Goal: Task Accomplishment & Management: Complete application form

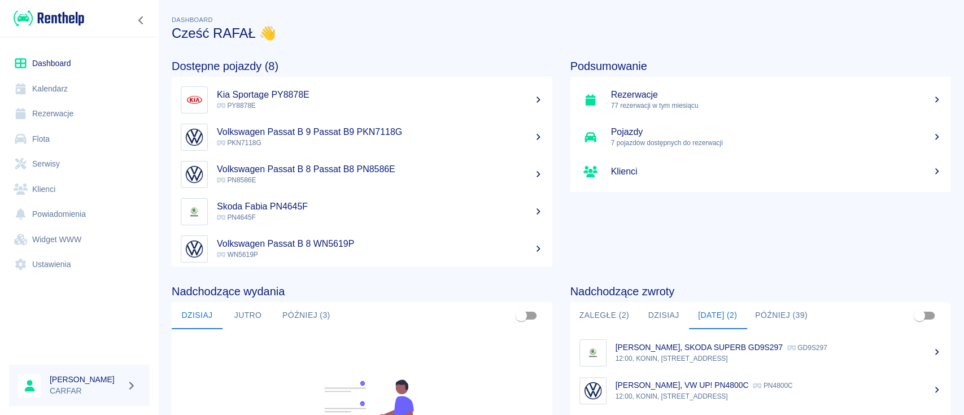
scroll to position [117, 0]
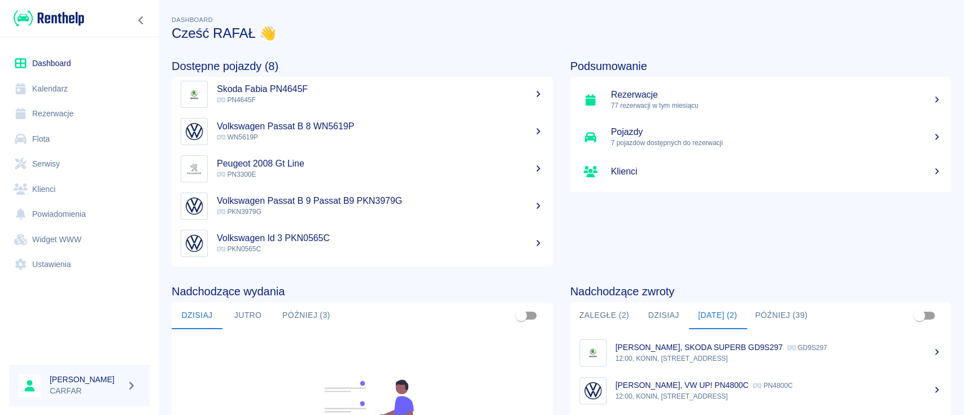
click at [68, 9] on img at bounding box center [49, 18] width 71 height 19
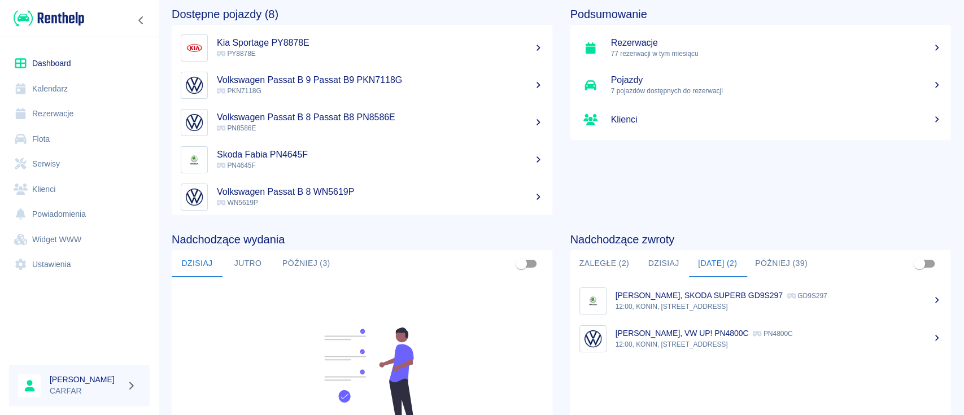
scroll to position [75, 0]
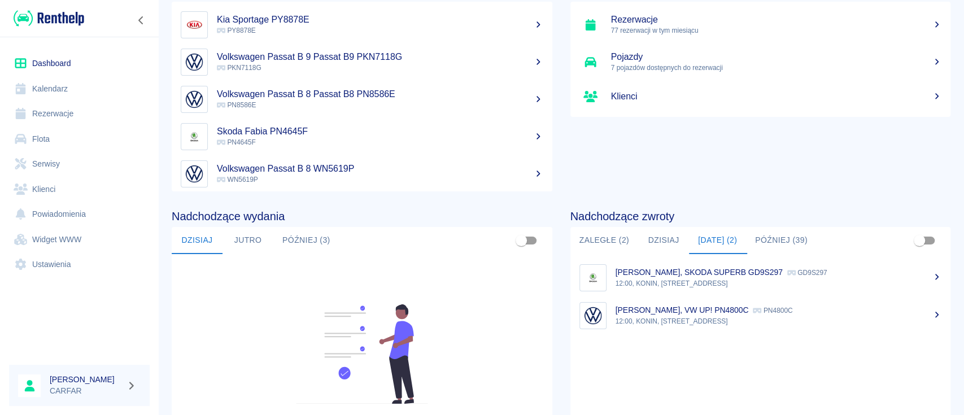
click at [609, 242] on button "Zaległe (2)" at bounding box center [604, 240] width 68 height 27
click at [652, 242] on button "Dzisiaj" at bounding box center [663, 240] width 51 height 27
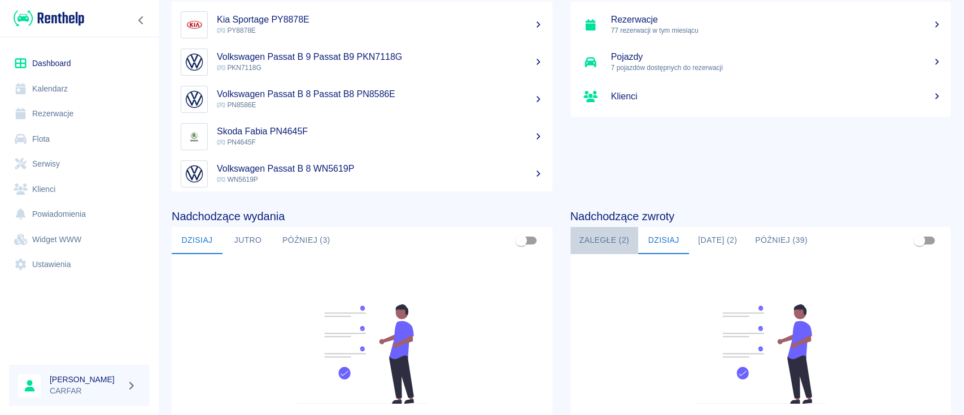
click at [609, 234] on button "Zaległe (2)" at bounding box center [604, 240] width 68 height 27
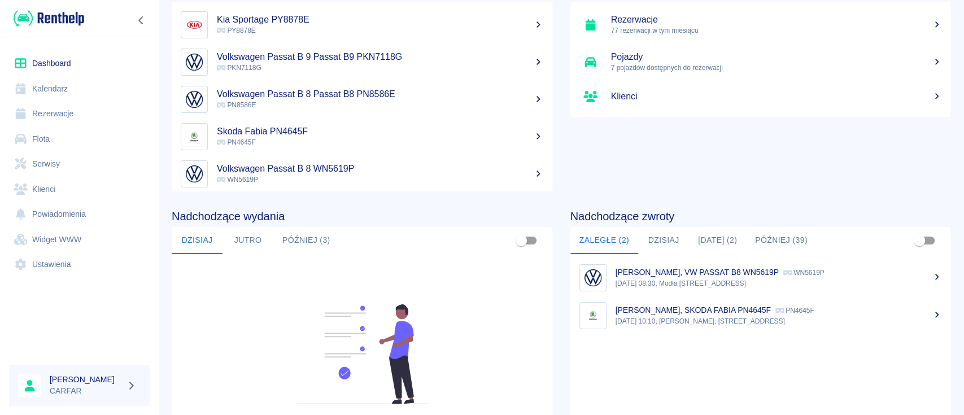
click at [666, 241] on button "Dzisiaj" at bounding box center [663, 240] width 51 height 27
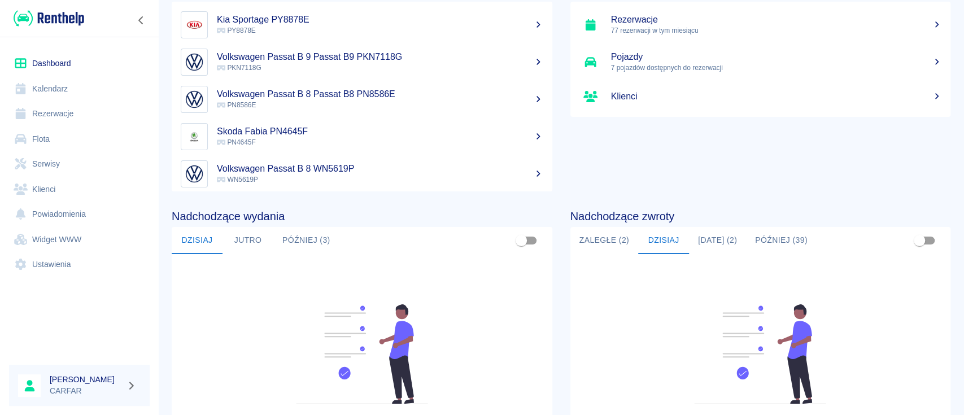
click at [737, 244] on button "[DATE] (2)" at bounding box center [717, 240] width 57 height 27
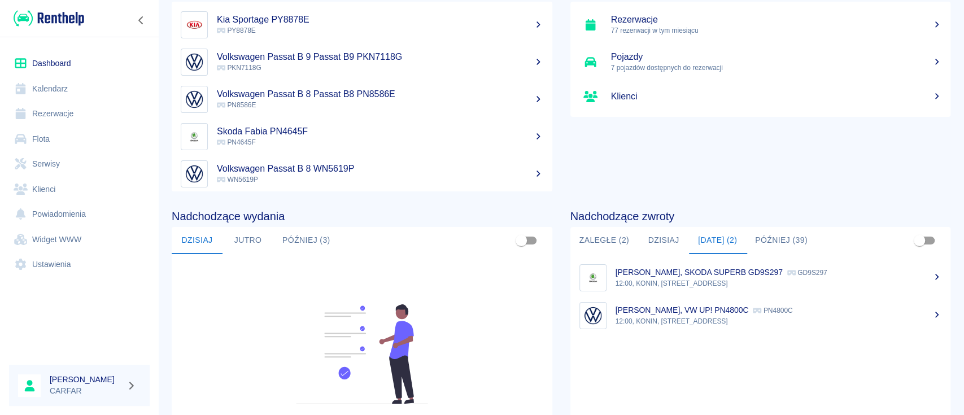
click at [724, 242] on button "[DATE] (2)" at bounding box center [717, 240] width 57 height 27
click at [595, 238] on button "Zaległe (2)" at bounding box center [604, 240] width 68 height 27
click at [63, 15] on img at bounding box center [49, 18] width 71 height 19
click at [72, 116] on link "Rezerwacje" at bounding box center [79, 113] width 141 height 25
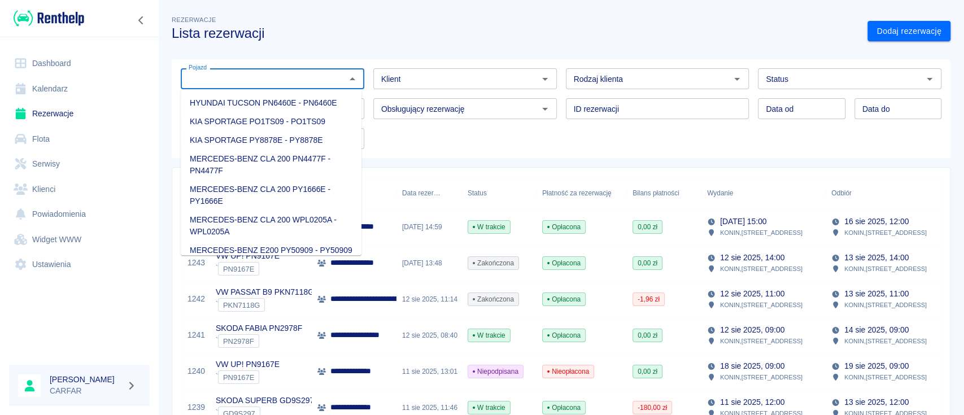
click at [289, 80] on input "Pojazd" at bounding box center [263, 79] width 158 height 14
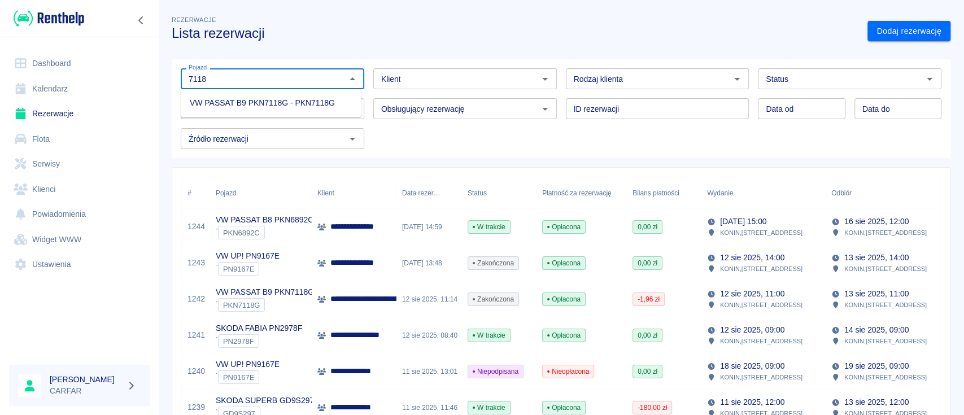
drag, startPoint x: 304, startPoint y: 99, endPoint x: 377, endPoint y: 106, distance: 73.1
click at [306, 99] on li "VW PASSAT B9 PKN7118G - PKN7118G" at bounding box center [271, 103] width 181 height 19
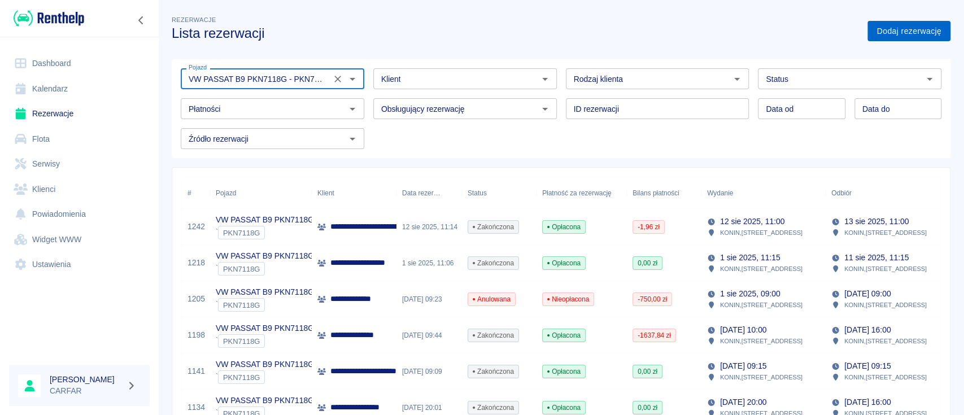
type input "VW PASSAT B9 PKN7118G - PKN7118G"
click at [921, 33] on link "Dodaj rezerwację" at bounding box center [908, 31] width 83 height 21
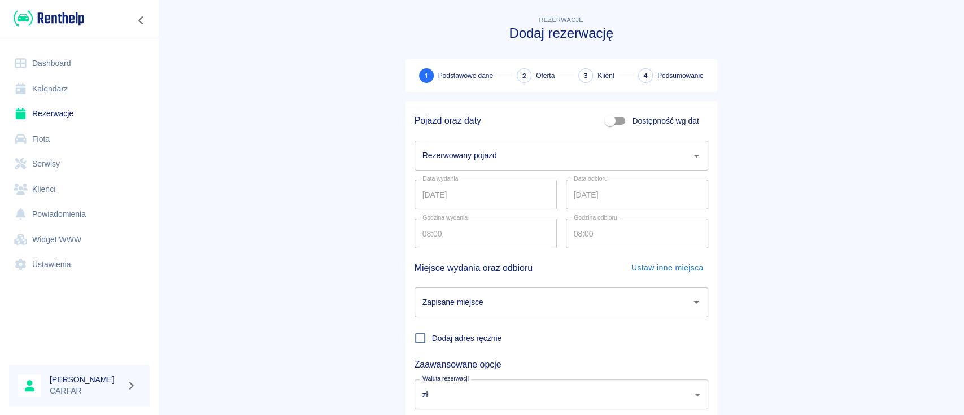
click at [522, 149] on input "Rezerwowany pojazd" at bounding box center [552, 156] width 266 height 20
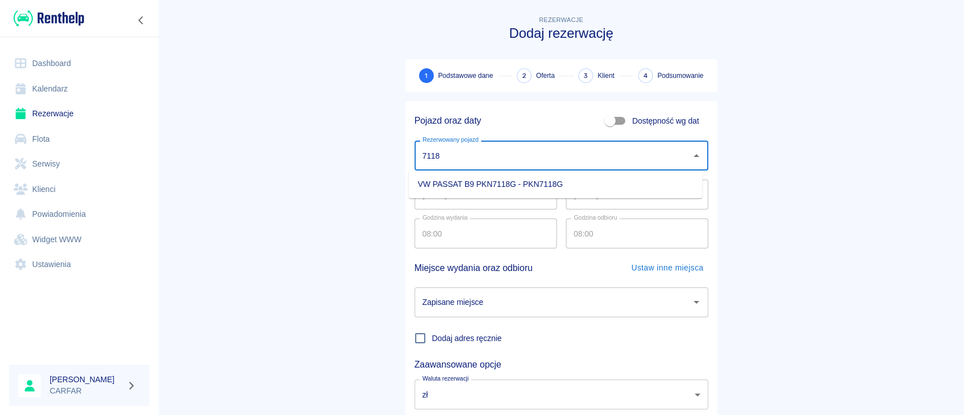
click at [526, 176] on li "VW PASSAT B9 PKN7118G - PKN7118G" at bounding box center [556, 184] width 294 height 19
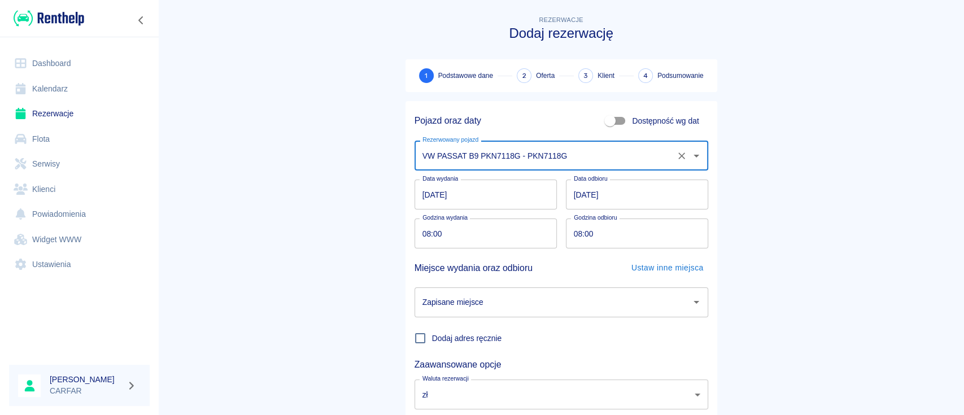
type input "VW PASSAT B9 PKN7118G - PKN7118G"
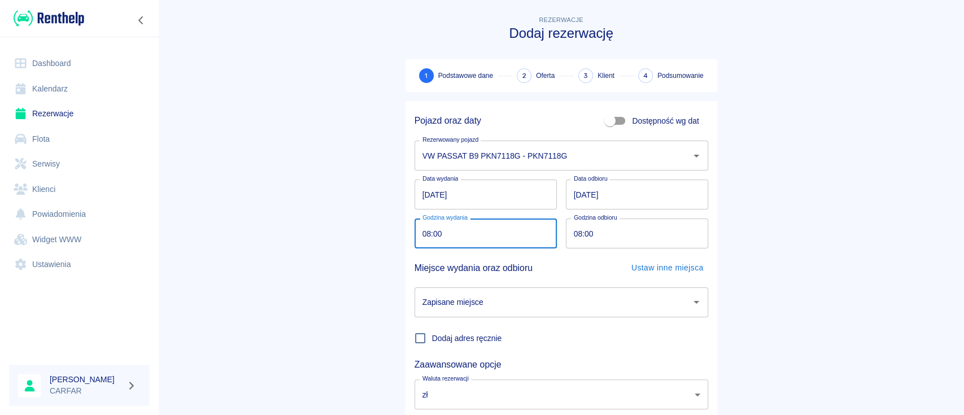
drag, startPoint x: 462, startPoint y: 234, endPoint x: 330, endPoint y: 230, distance: 132.2
click at [330, 230] on main "Rezerwacje Dodaj rezerwację 1 Podstawowe dane 2 Oferta 3 Klient 4 Podsumowanie …" at bounding box center [561, 236] width 806 height 444
drag, startPoint x: 445, startPoint y: 234, endPoint x: 407, endPoint y: 234, distance: 38.4
click at [407, 234] on div "Godzina wydania 08:00 Godzina wydania" at bounding box center [480, 228] width 151 height 39
type input "07:40"
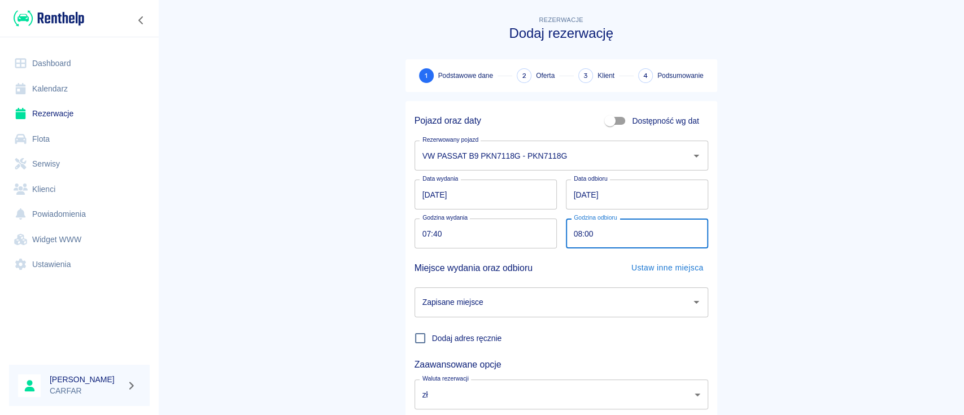
drag, startPoint x: 600, startPoint y: 236, endPoint x: 487, endPoint y: 231, distance: 113.0
click at [487, 231] on div "Pojazd oraz daty Dostępność wg dat Rezerwowany pojazd VW PASSAT B9 PKN7118G - P…" at bounding box center [556, 274] width 303 height 347
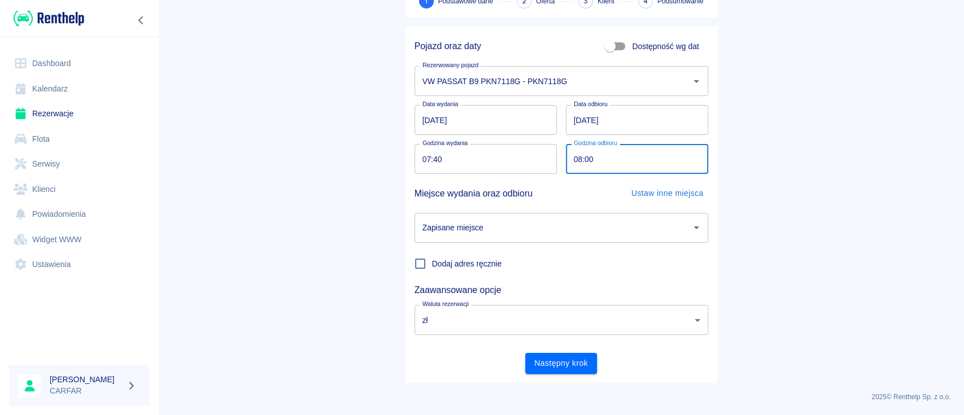
click at [596, 231] on input "Zapisane miejsce" at bounding box center [552, 228] width 266 height 20
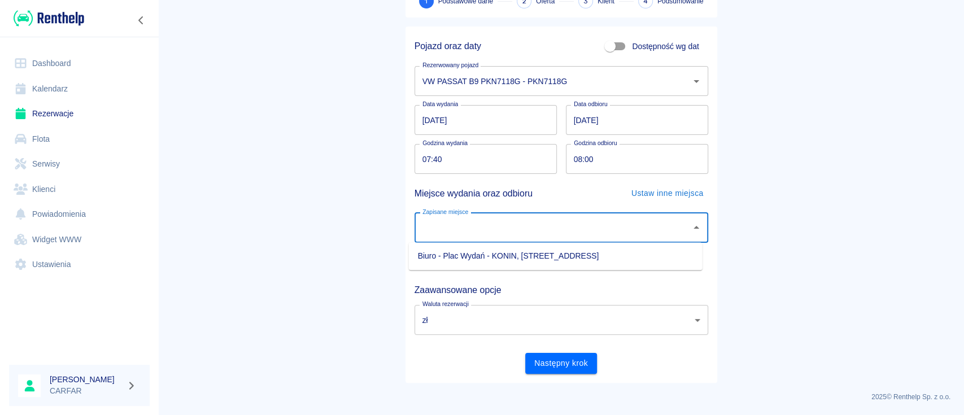
click at [513, 252] on li "Biuro - Plac Wydań - KONIN, [STREET_ADDRESS]" at bounding box center [556, 256] width 294 height 19
type input "Biuro - Plac Wydań - KONIN, [STREET_ADDRESS]"
click at [548, 357] on button "Następny krok" at bounding box center [561, 363] width 72 height 21
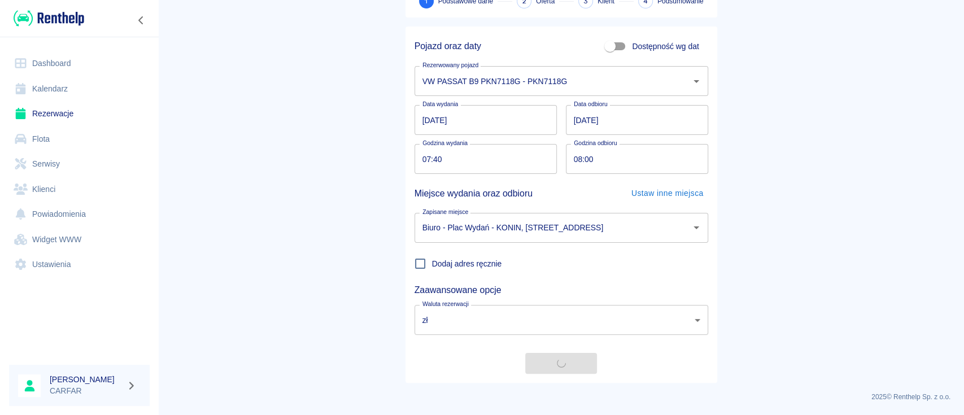
scroll to position [0, 0]
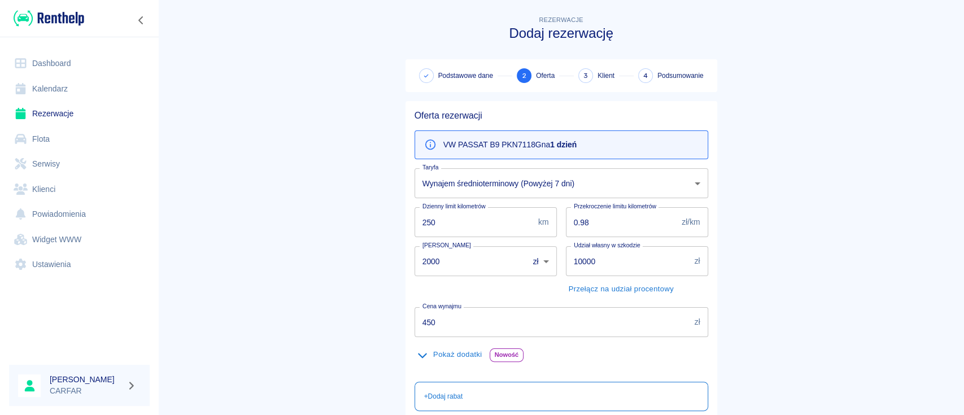
click at [565, 185] on body "Używamy plików Cookies, by zapewnić Ci najlepsze możliwe doświadczenie. Aby dow…" at bounding box center [482, 207] width 964 height 415
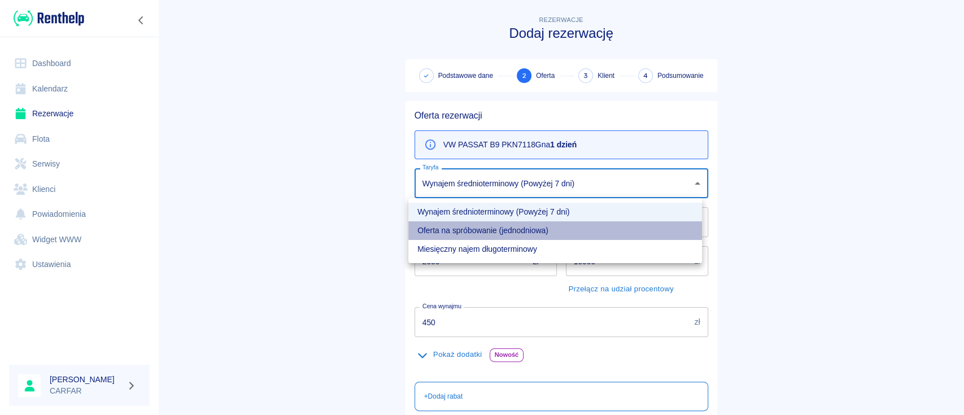
click at [547, 232] on li "Oferta na spróbowanie (jednodniowa)" at bounding box center [555, 230] width 294 height 19
type input "2d01a346-2d35-468f-b548-fca0640e5aa8"
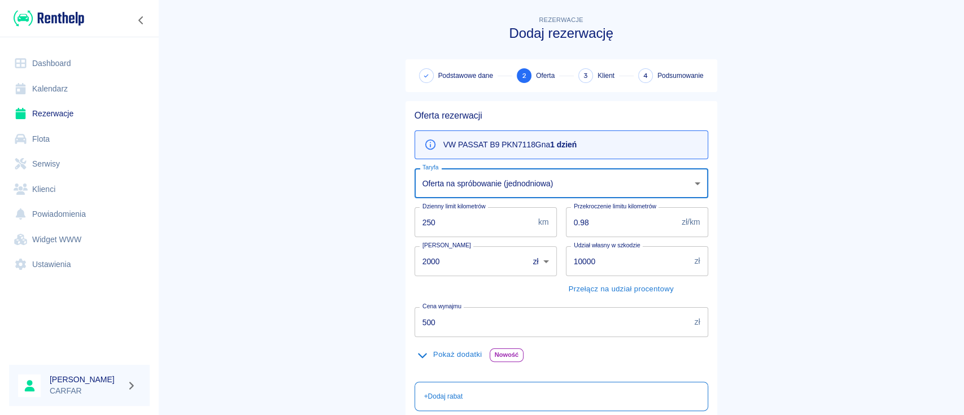
drag, startPoint x: 467, startPoint y: 322, endPoint x: 369, endPoint y: 321, distance: 98.8
click at [369, 321] on main "Rezerwacje Dodaj rezerwację Podstawowe dane 2 Oferta 3 Klient 4 Podsumowanie Of…" at bounding box center [561, 294] width 806 height 560
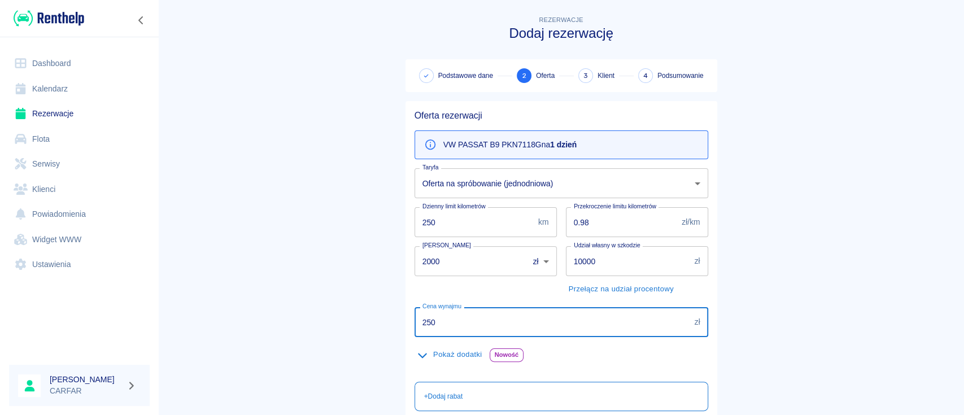
type input "250"
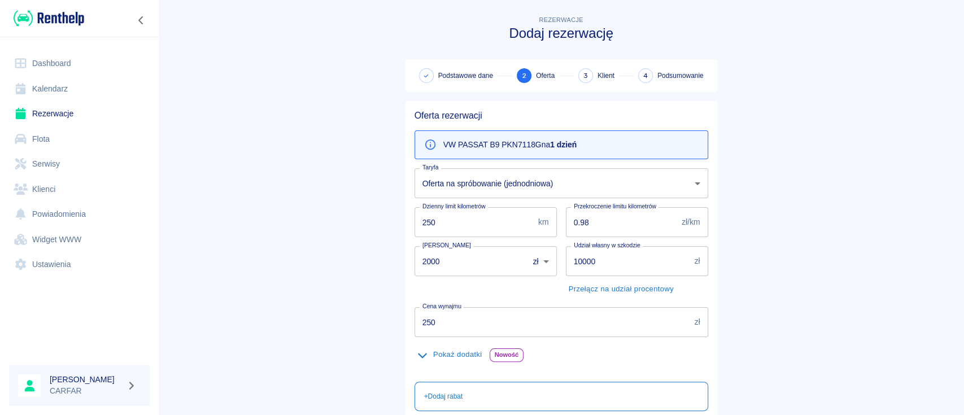
click at [849, 254] on main "Rezerwacje Dodaj rezerwację Podstawowe dane 2 Oferta 3 Klient 4 Podsumowanie Of…" at bounding box center [561, 294] width 806 height 560
drag, startPoint x: 645, startPoint y: 272, endPoint x: 518, endPoint y: 272, distance: 126.5
click at [518, 272] on div "Oferta rezerwacji VW PASSAT B9 PKN7118G na 1 dzień Taryfa Oferta na spróbowanie…" at bounding box center [556, 333] width 303 height 464
click at [761, 215] on main "Rezerwacje Dodaj rezerwację Podstawowe dane 2 Oferta 3 Klient 4 Podsumowanie Of…" at bounding box center [561, 294] width 806 height 560
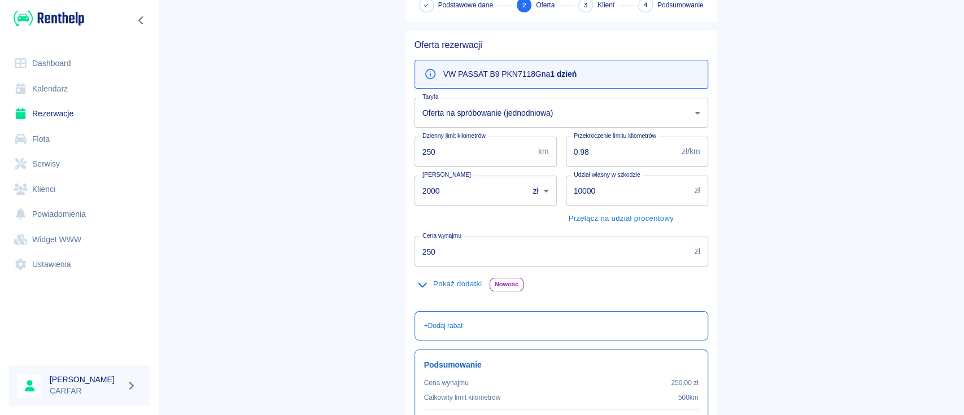
scroll to position [191, 0]
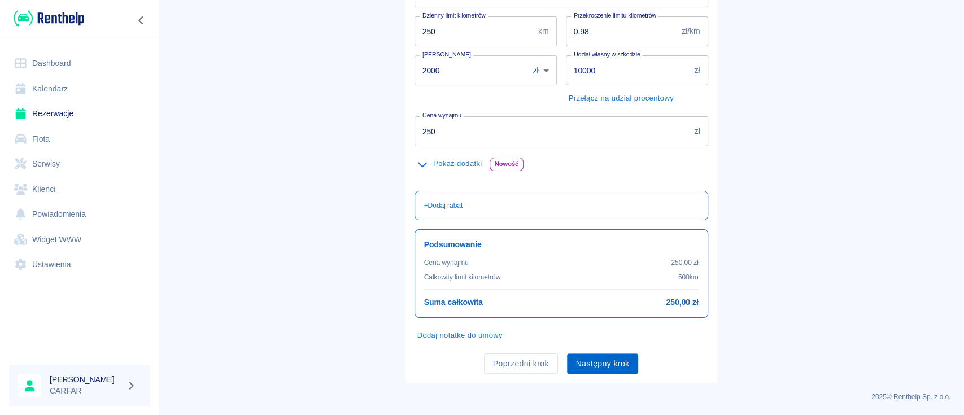
click at [605, 361] on button "Następny krok" at bounding box center [603, 363] width 72 height 21
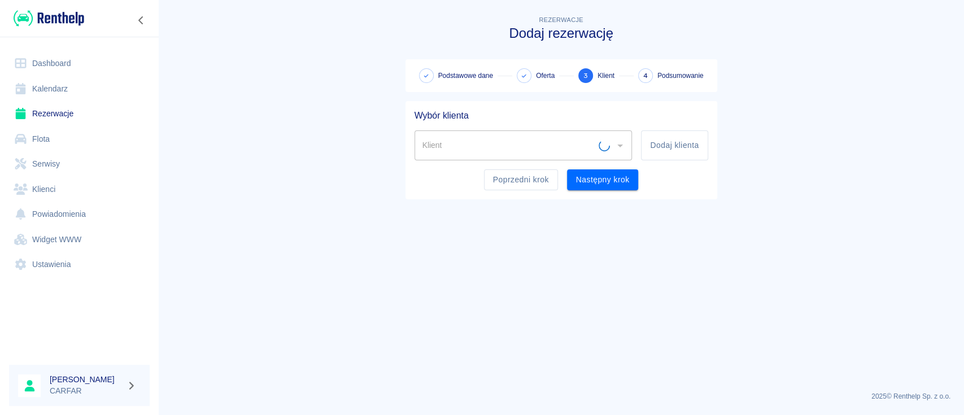
scroll to position [0, 0]
click at [667, 141] on button "Dodaj klienta" at bounding box center [674, 145] width 67 height 30
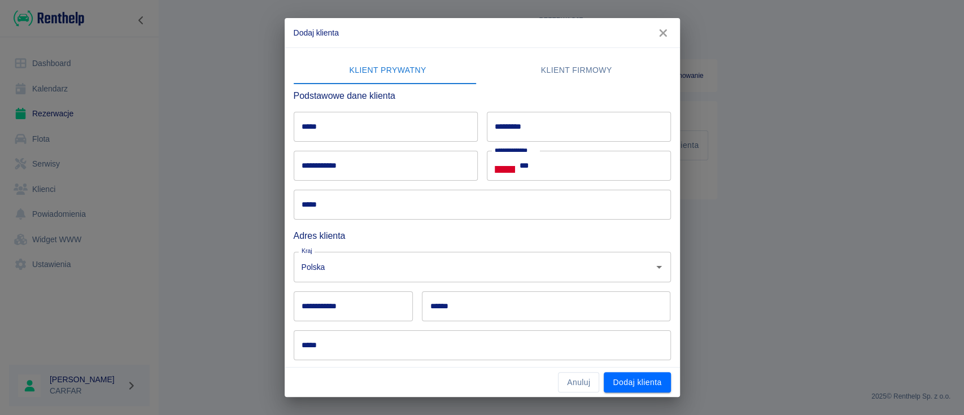
click at [399, 135] on input "*****" at bounding box center [386, 127] width 184 height 30
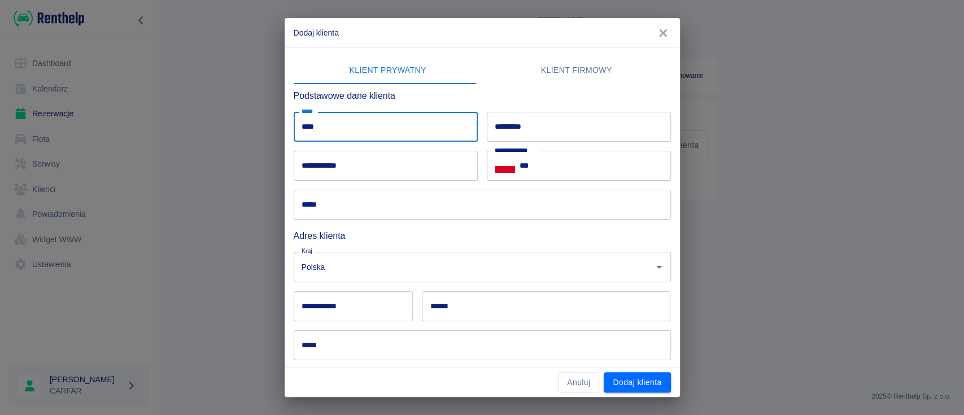
type input "****"
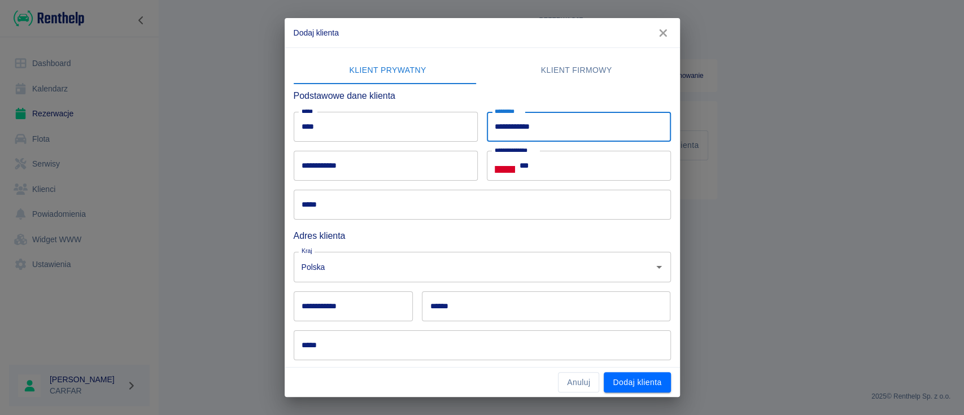
type input "**********"
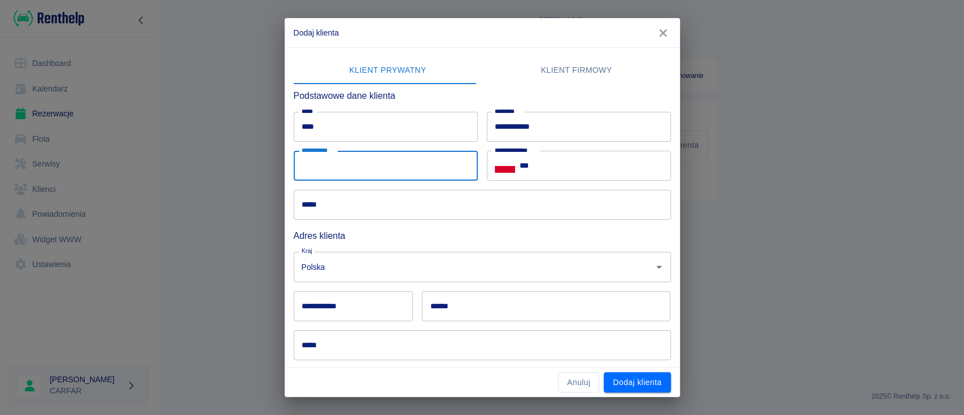
click at [393, 167] on input "**********" at bounding box center [386, 166] width 184 height 30
type input "**********"
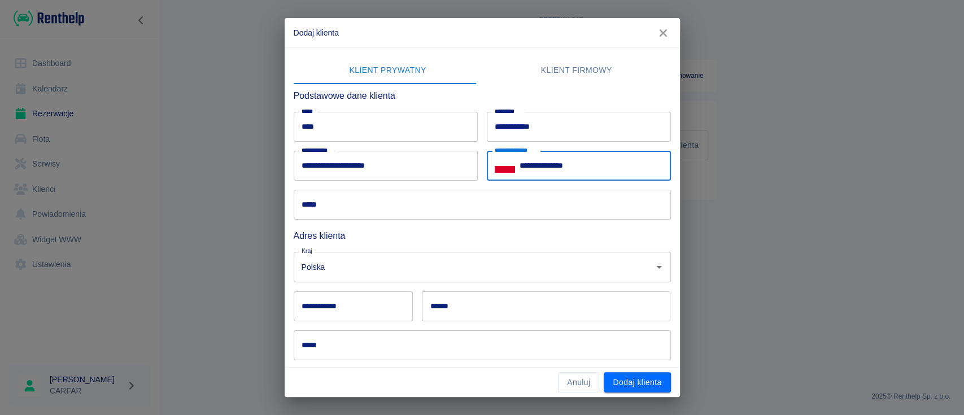
type input "**********"
click at [382, 198] on input "*****" at bounding box center [482, 205] width 377 height 30
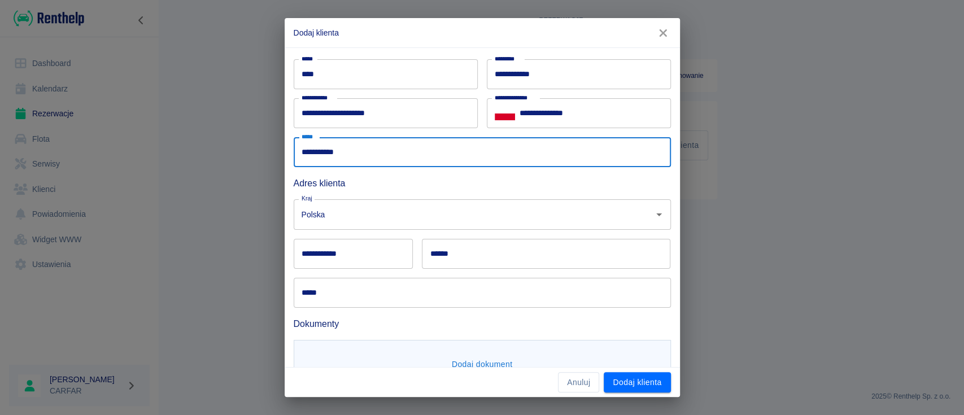
scroll to position [75, 0]
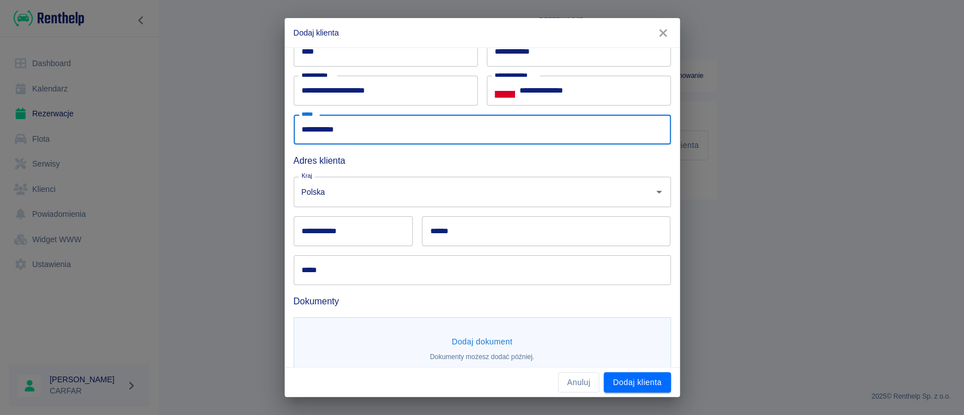
type input "**********"
click at [384, 237] on input "**********" at bounding box center [354, 231] width 120 height 30
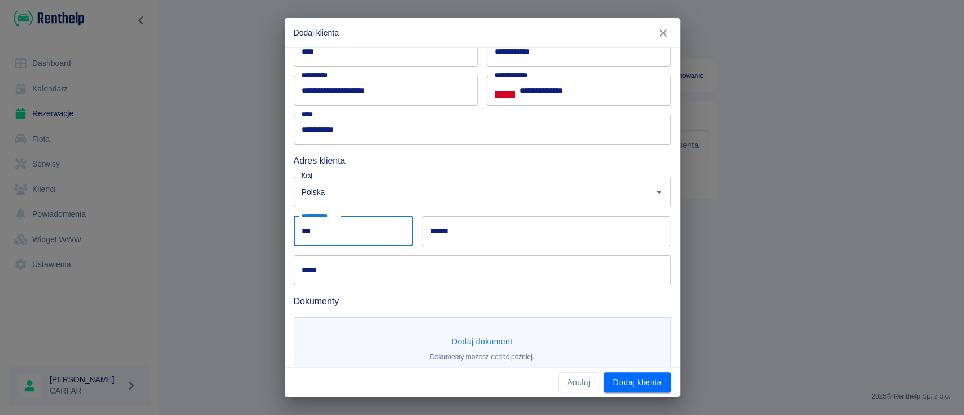
type input "***"
click at [493, 233] on input "******" at bounding box center [546, 231] width 248 height 30
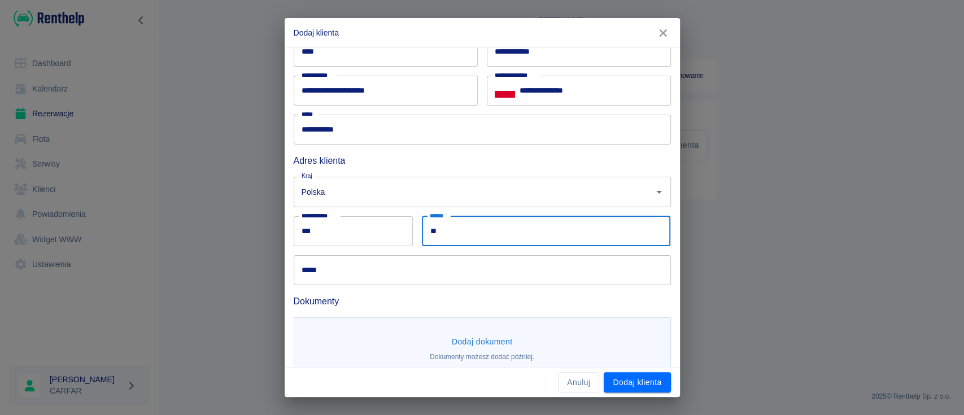
type input "*"
type input "**********"
click at [366, 234] on input "***" at bounding box center [354, 231] width 120 height 30
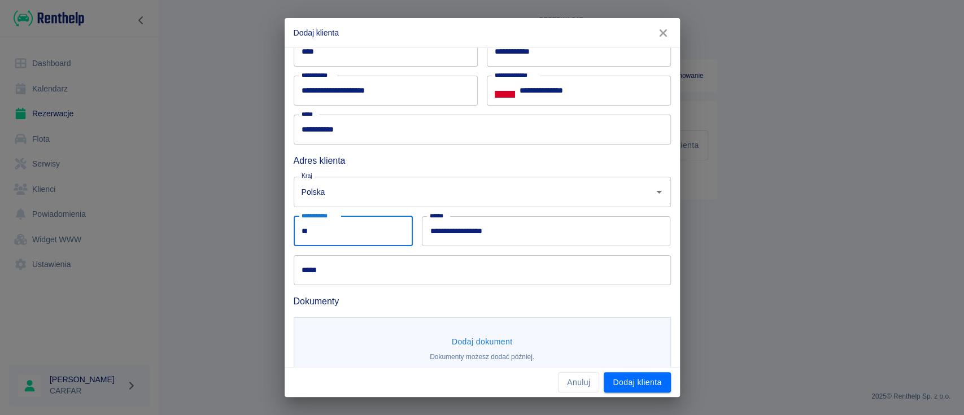
type input "*"
type input "******"
click at [390, 277] on input "*****" at bounding box center [482, 270] width 377 height 30
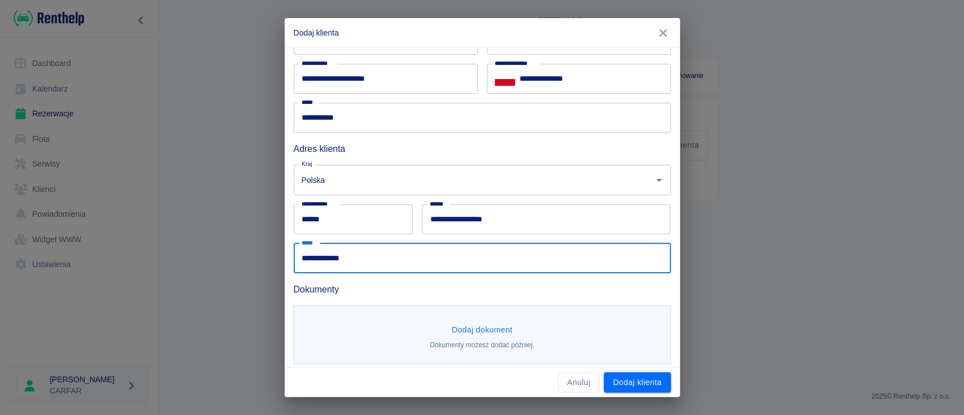
scroll to position [93, 0]
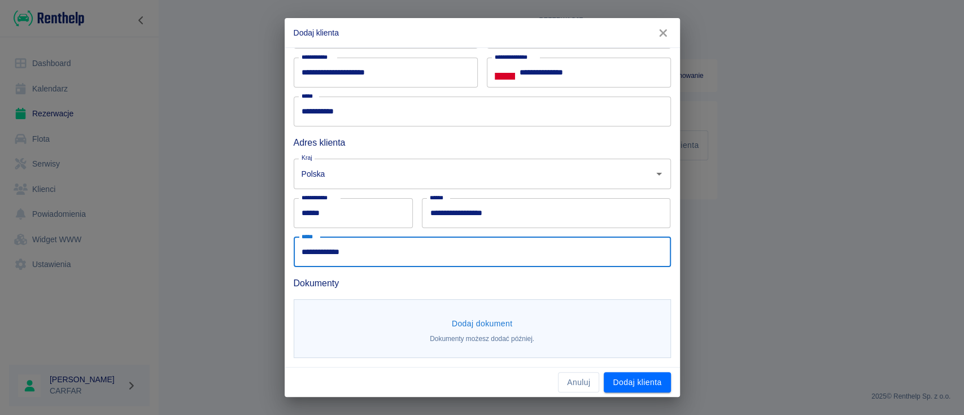
type input "**********"
click at [494, 323] on button "Dodaj dokument" at bounding box center [482, 323] width 70 height 21
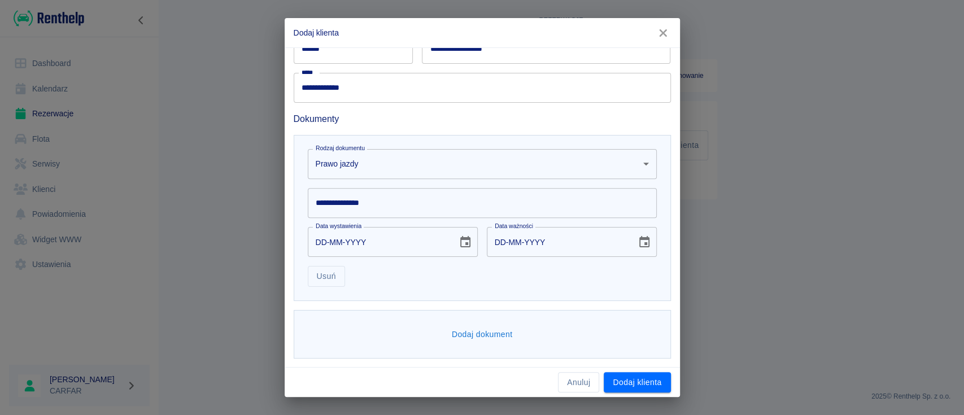
scroll to position [257, 0]
click at [434, 203] on input "**********" at bounding box center [482, 203] width 349 height 30
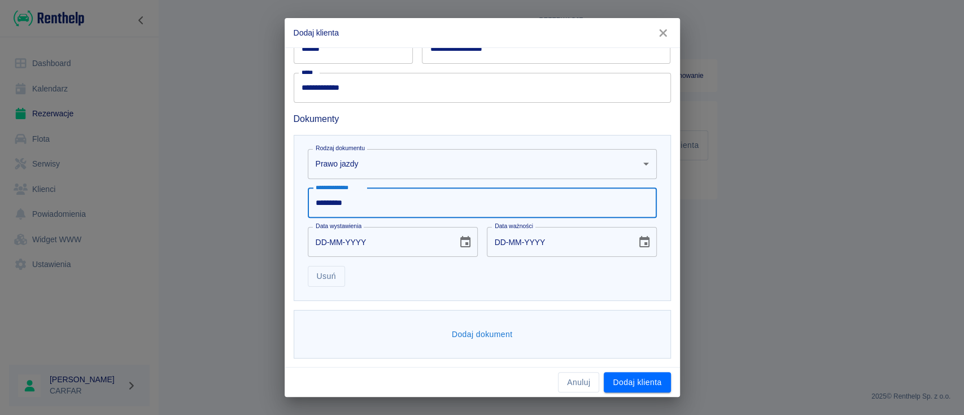
type input "*********"
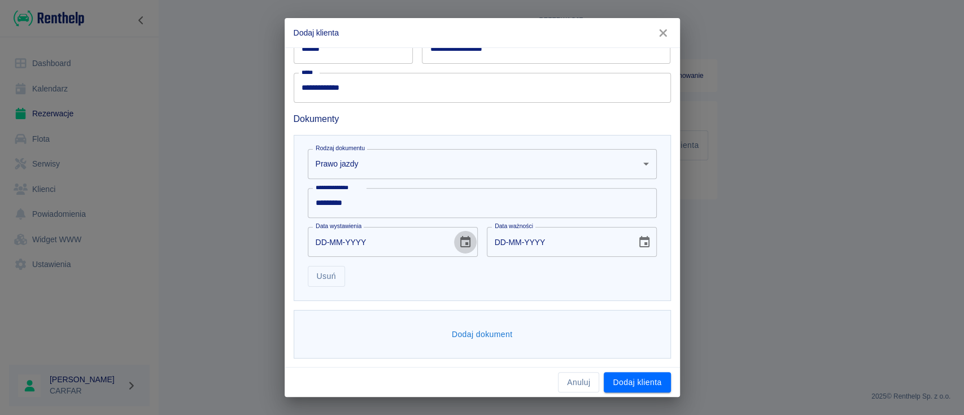
drag, startPoint x: 463, startPoint y: 237, endPoint x: 451, endPoint y: 230, distance: 13.7
click at [464, 237] on icon "Choose date" at bounding box center [465, 241] width 10 height 11
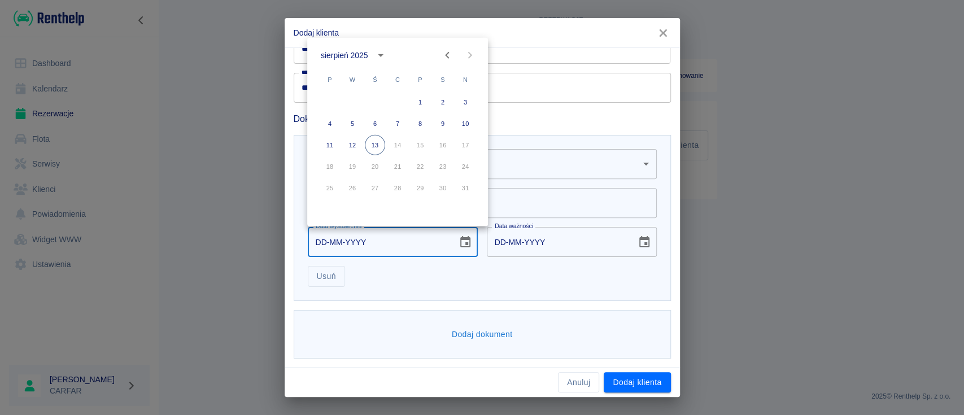
click at [357, 55] on div "sierpień 2025" at bounding box center [344, 55] width 47 height 12
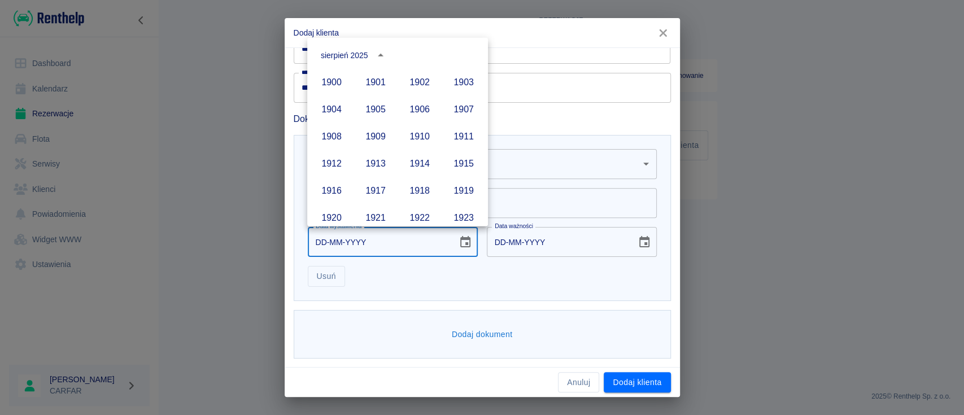
scroll to position [775, 0]
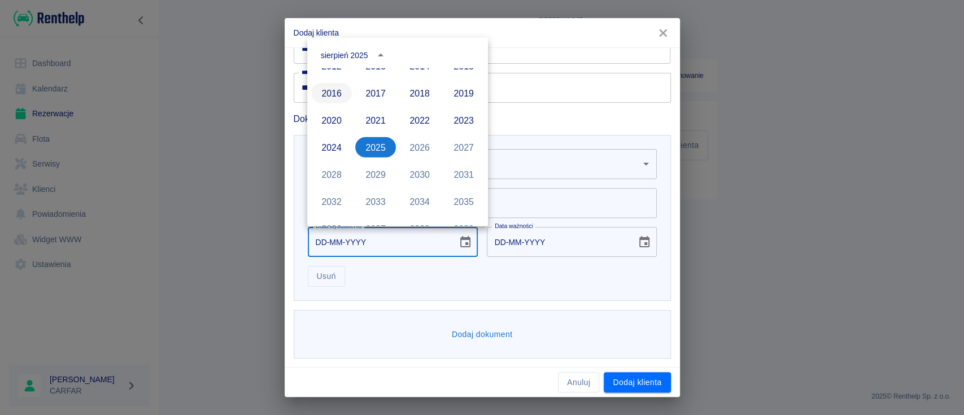
click at [330, 89] on button "2016" at bounding box center [331, 93] width 41 height 20
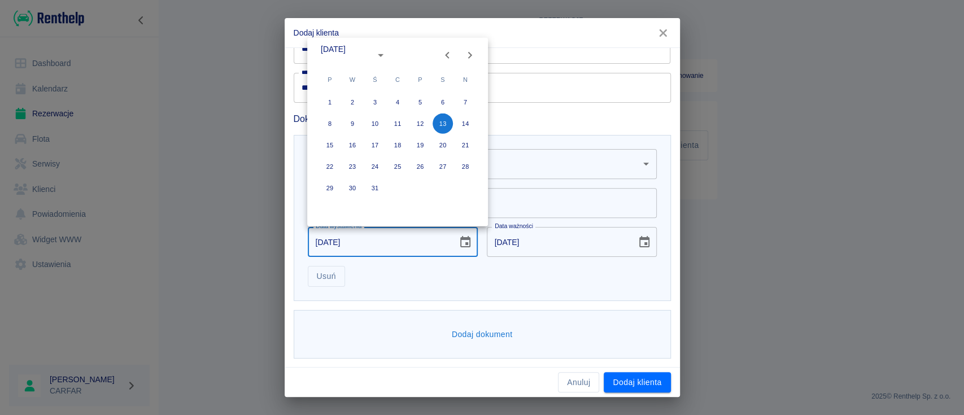
type input "[DATE]"
click at [353, 123] on button "9" at bounding box center [352, 123] width 20 height 20
type input "[DATE]"
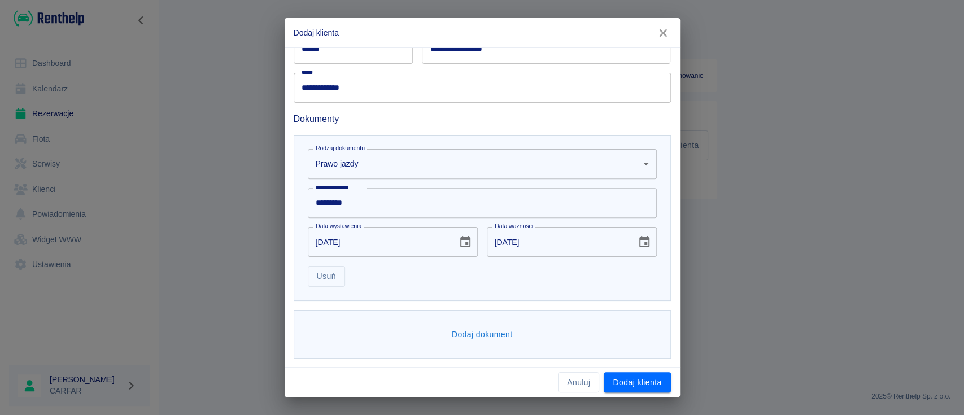
click at [637, 246] on icon "Choose date, selected date is 9 sie 2026" at bounding box center [644, 242] width 14 height 14
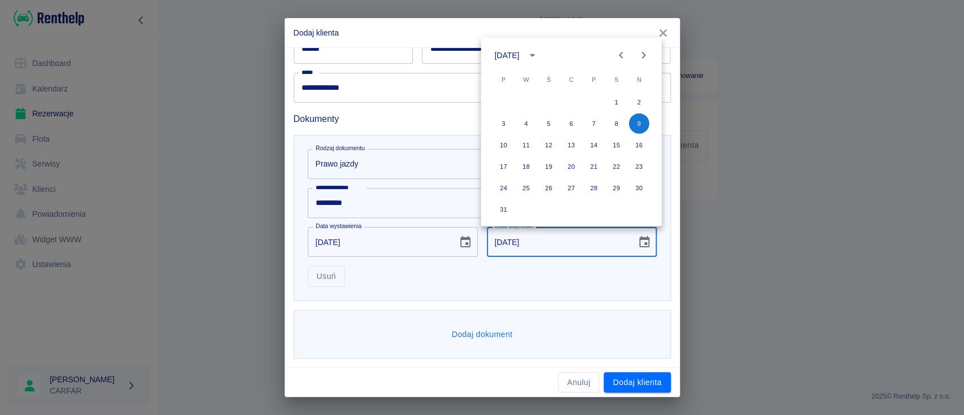
click at [539, 60] on icon "calendar view is open, switch to year view" at bounding box center [532, 56] width 14 height 14
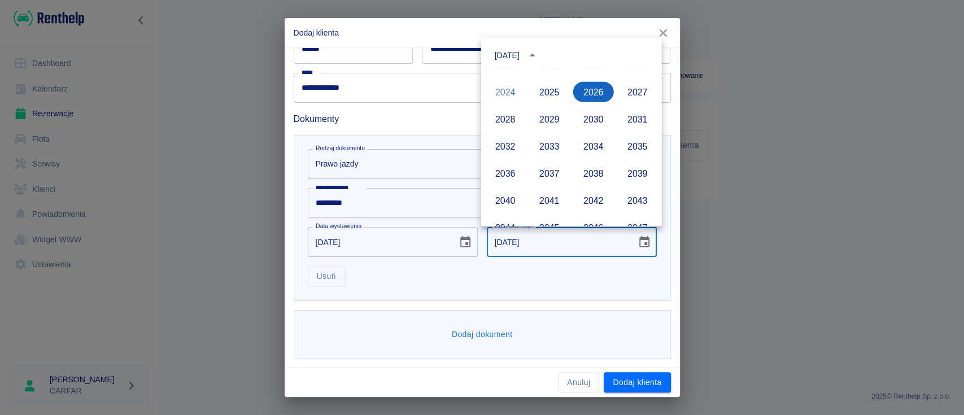
scroll to position [850, 0]
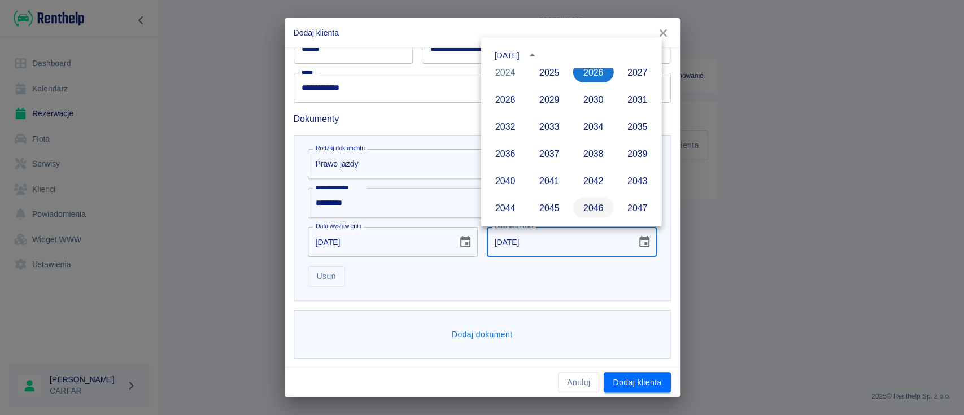
click at [580, 206] on button "2046" at bounding box center [593, 208] width 41 height 20
type input "[DATE]"
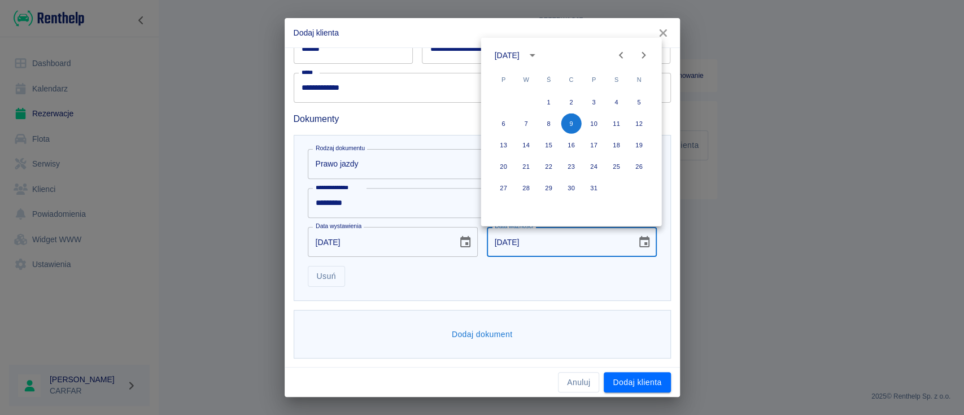
click at [557, 291] on div "**********" at bounding box center [482, 218] width 377 height 166
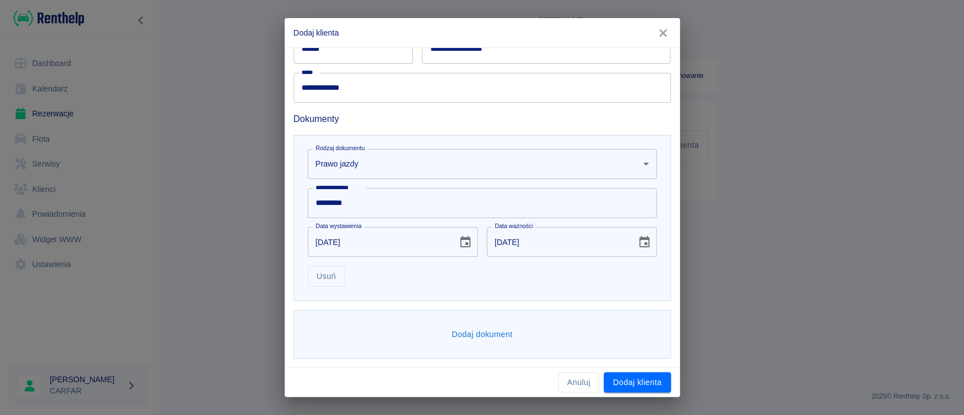
click at [485, 329] on button "Dodaj dokument" at bounding box center [482, 334] width 70 height 21
click at [465, 338] on body "**********" at bounding box center [482, 207] width 964 height 415
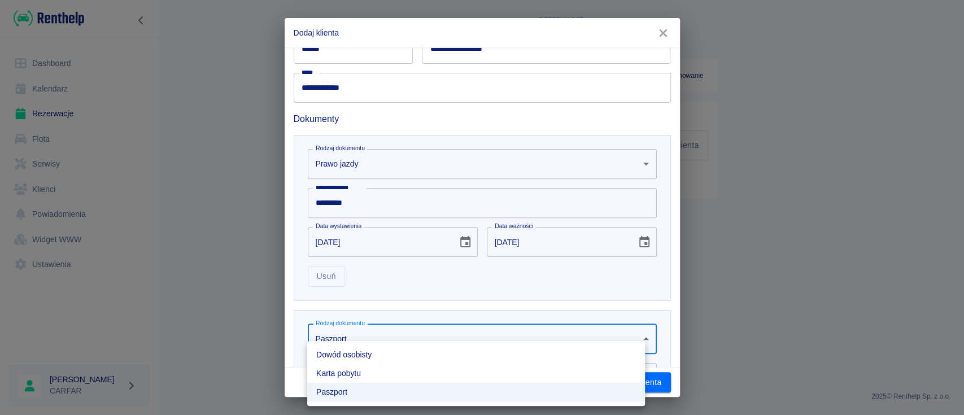
click at [441, 372] on li "Karta pobytu" at bounding box center [476, 373] width 338 height 19
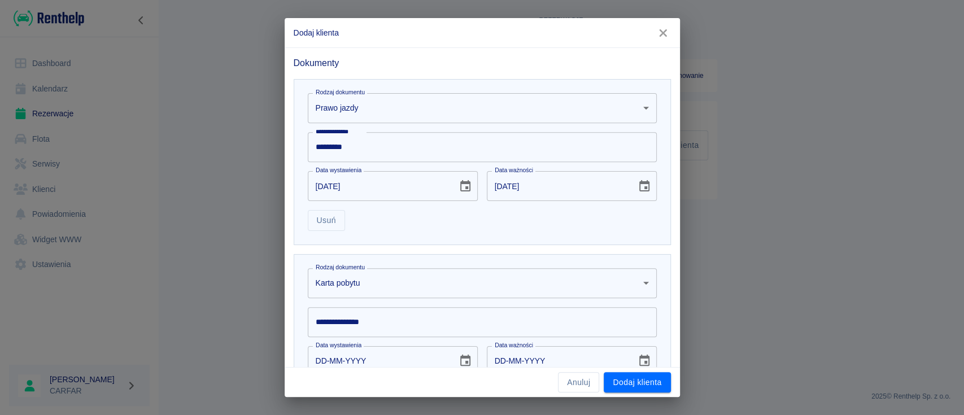
scroll to position [333, 0]
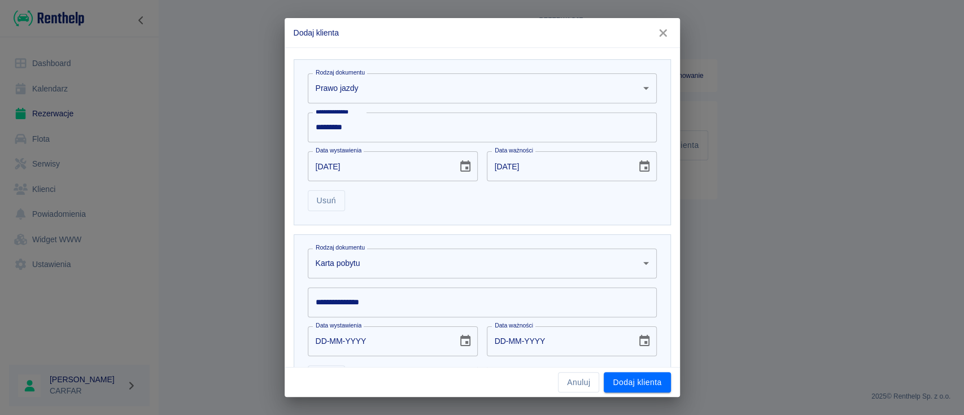
click at [423, 300] on input "**********" at bounding box center [482, 302] width 349 height 30
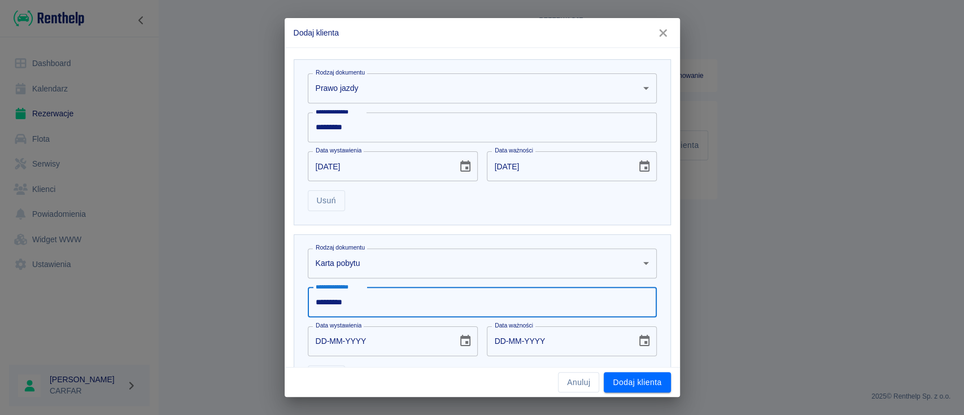
type input "*********"
click at [462, 339] on icon "Choose date" at bounding box center [465, 341] width 14 height 14
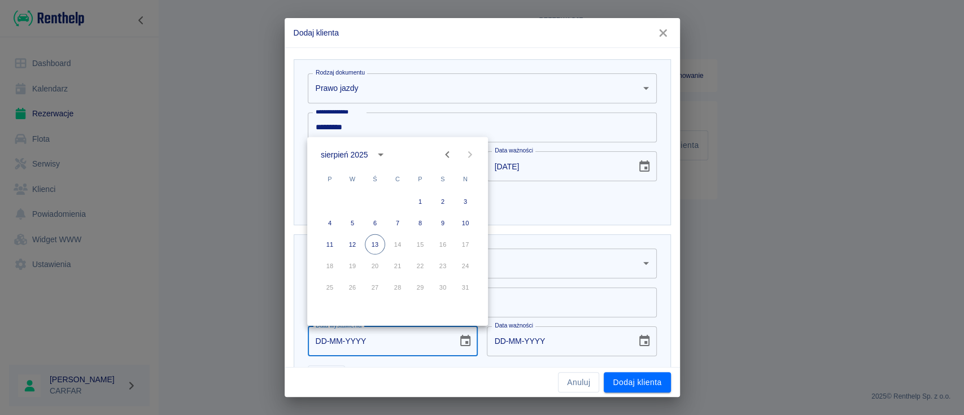
click at [379, 155] on icon "calendar view is open, switch to year view" at bounding box center [381, 155] width 14 height 14
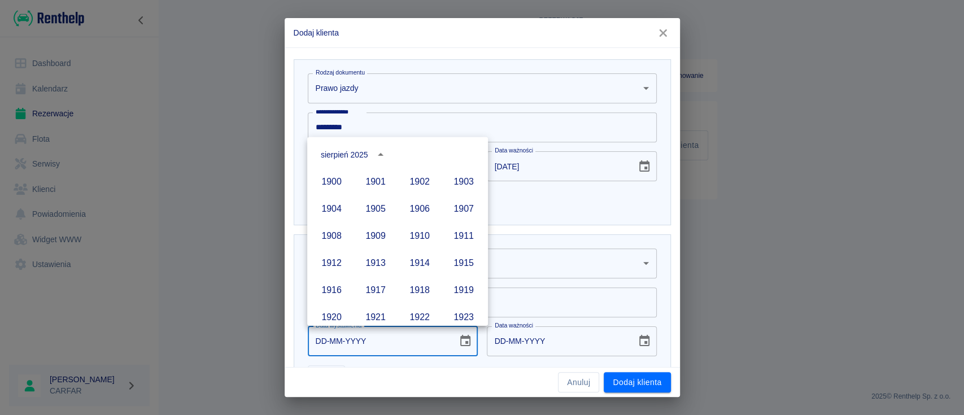
scroll to position [775, 0]
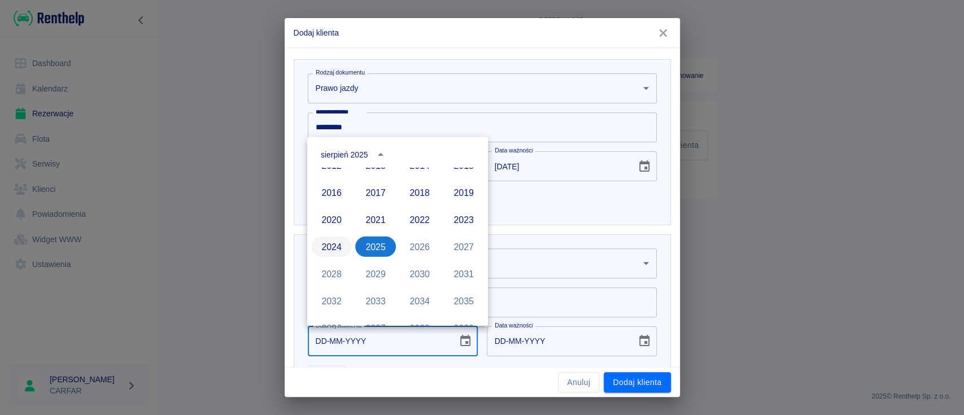
click at [325, 251] on button "2024" at bounding box center [331, 247] width 41 height 20
type input "[DATE]"
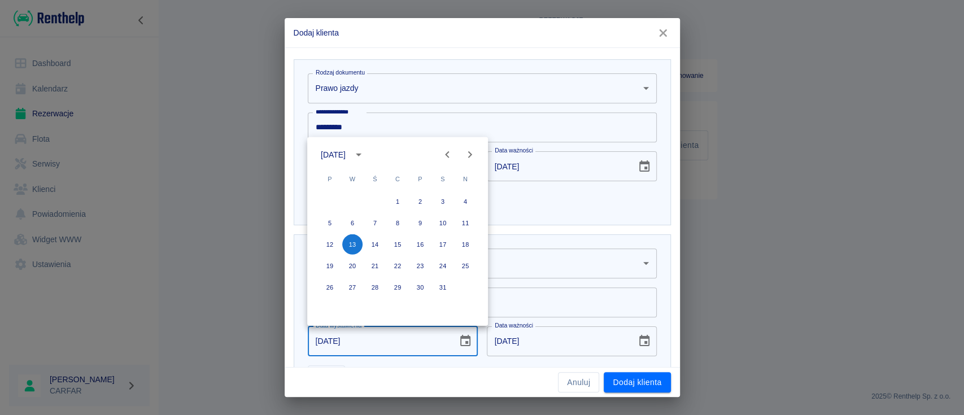
click at [452, 152] on icon "Previous month" at bounding box center [447, 155] width 14 height 14
click at [449, 152] on icon "Previous month" at bounding box center [447, 155] width 14 height 14
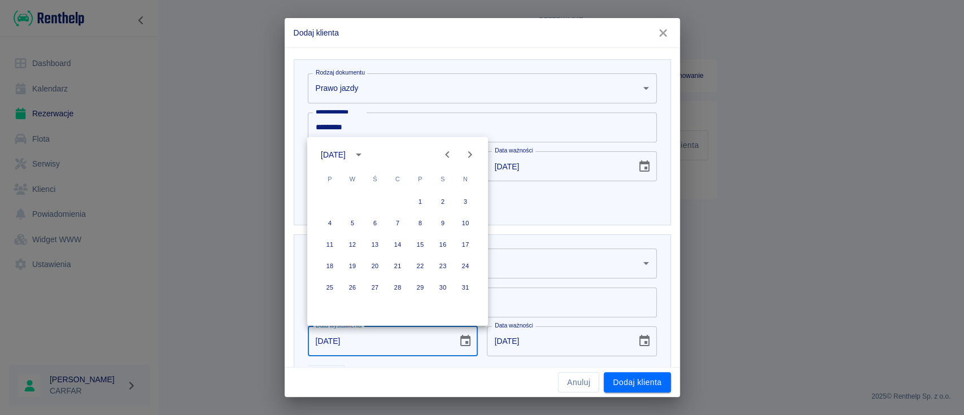
click at [449, 152] on icon "Previous month" at bounding box center [447, 155] width 14 height 14
click at [330, 202] on button "1" at bounding box center [330, 201] width 20 height 20
type input "[DATE]"
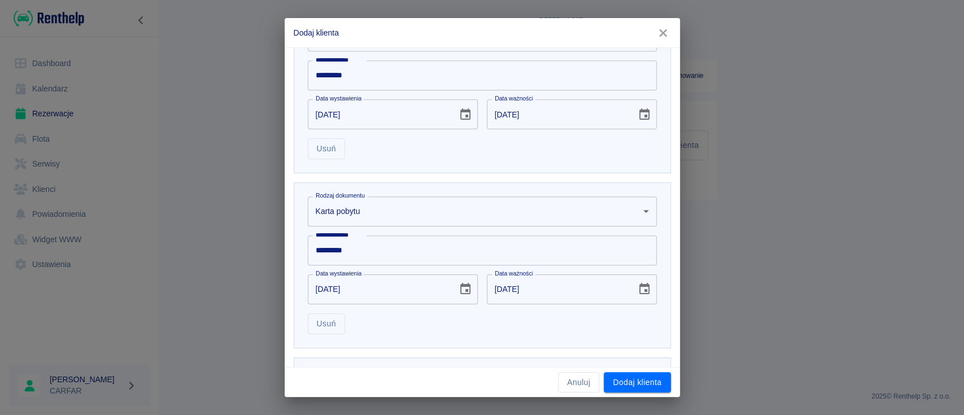
scroll to position [408, 0]
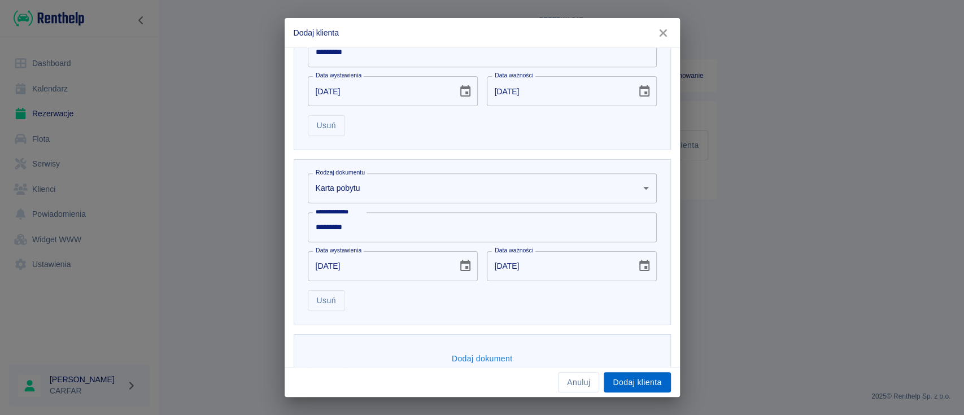
click at [654, 377] on button "Dodaj klienta" at bounding box center [637, 382] width 67 height 21
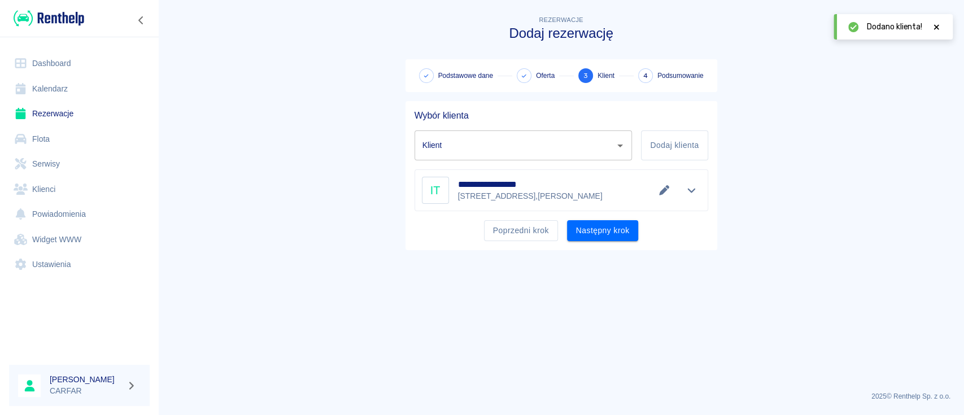
type input "IFOR TOPOLNITSKYI ([PHONE_NUMBER])"
click at [595, 234] on button "Następny krok" at bounding box center [603, 230] width 72 height 21
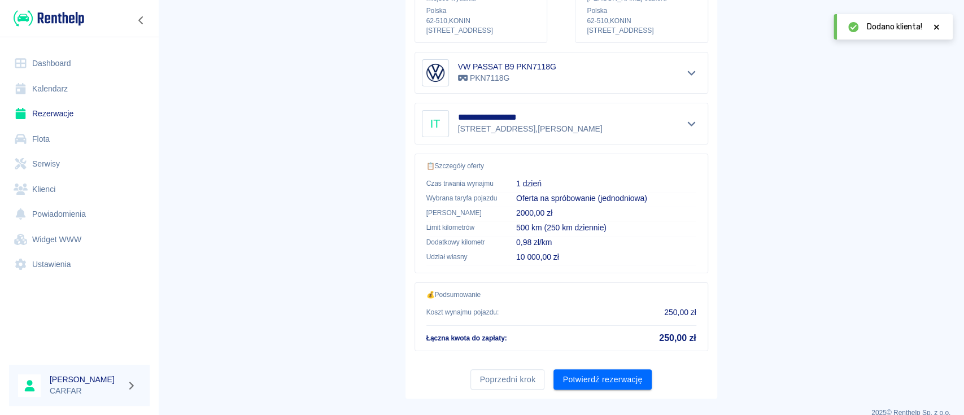
scroll to position [193, 0]
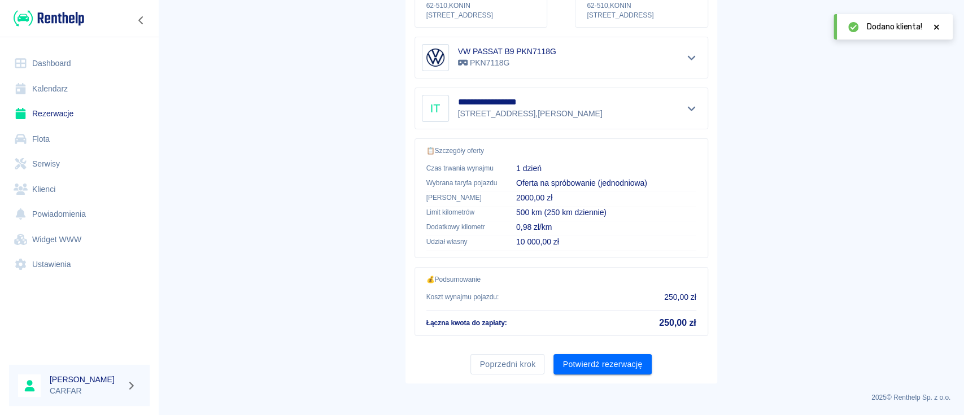
click at [601, 359] on button "Potwierdź rezerwację" at bounding box center [602, 364] width 98 height 21
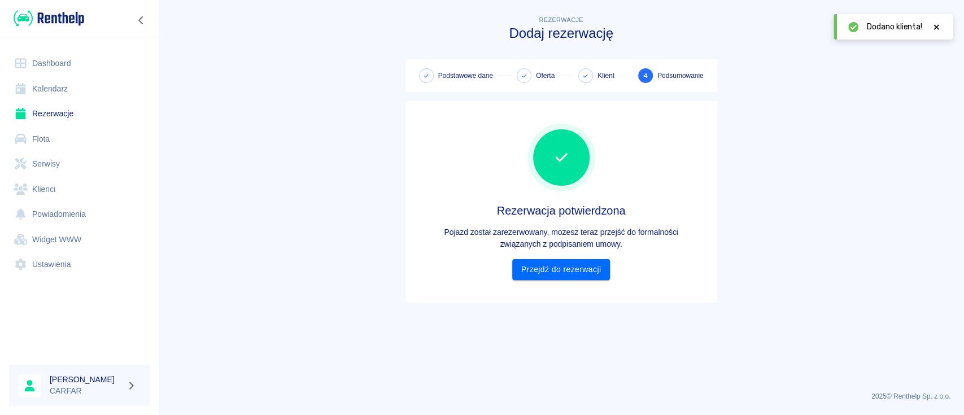
scroll to position [0, 0]
click at [578, 266] on link "Przejdź do rezerwacji" at bounding box center [561, 269] width 98 height 21
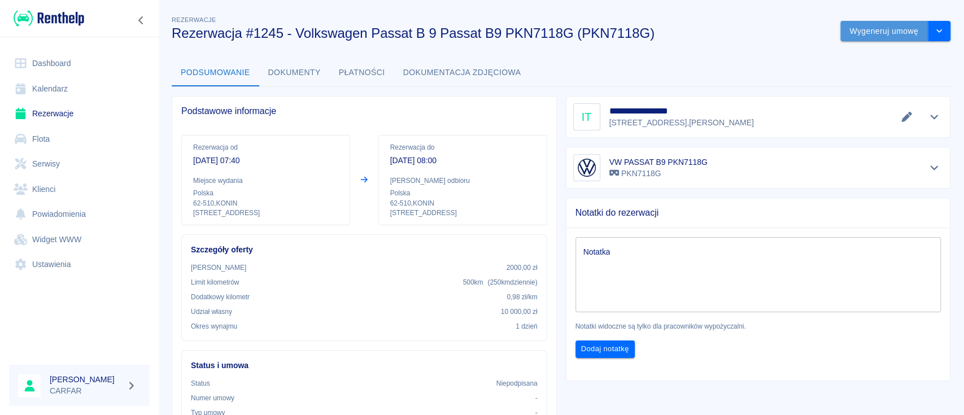
click at [877, 32] on button "Wygeneruj umowę" at bounding box center [884, 31] width 88 height 21
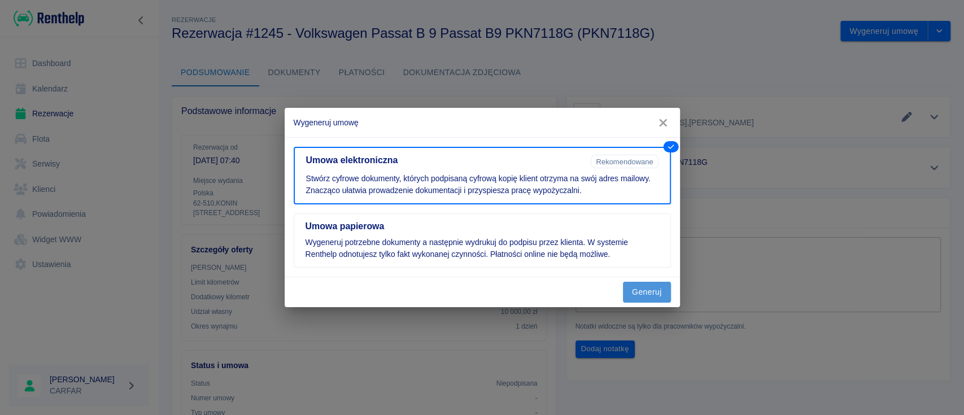
click at [635, 292] on button "Generuj" at bounding box center [647, 292] width 48 height 21
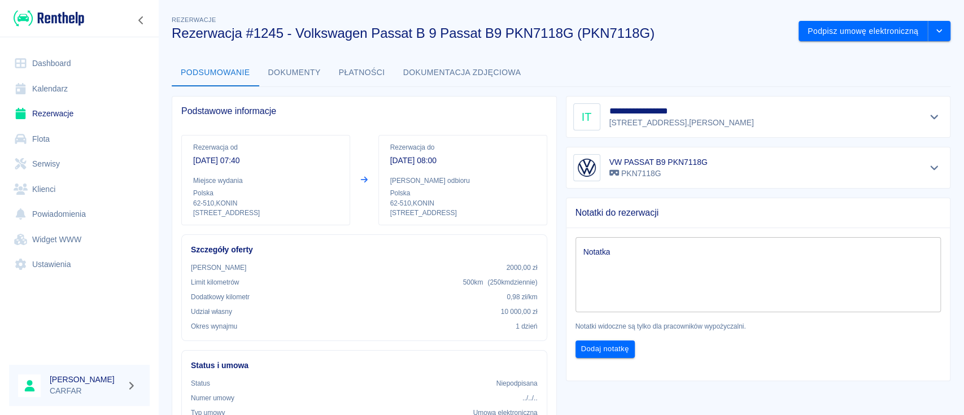
click at [300, 68] on button "Dokumenty" at bounding box center [294, 72] width 71 height 27
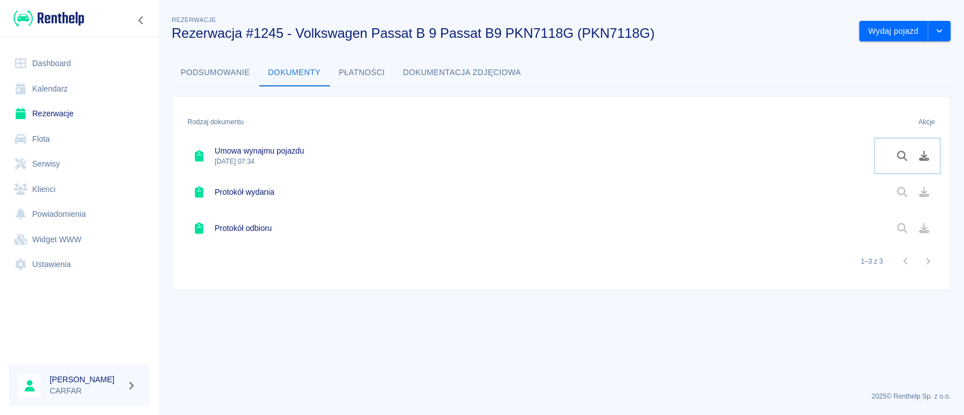
click at [923, 156] on icon "Pobierz dokument" at bounding box center [924, 156] width 10 height 10
click at [922, 151] on icon "Pobierz dokument" at bounding box center [923, 156] width 13 height 10
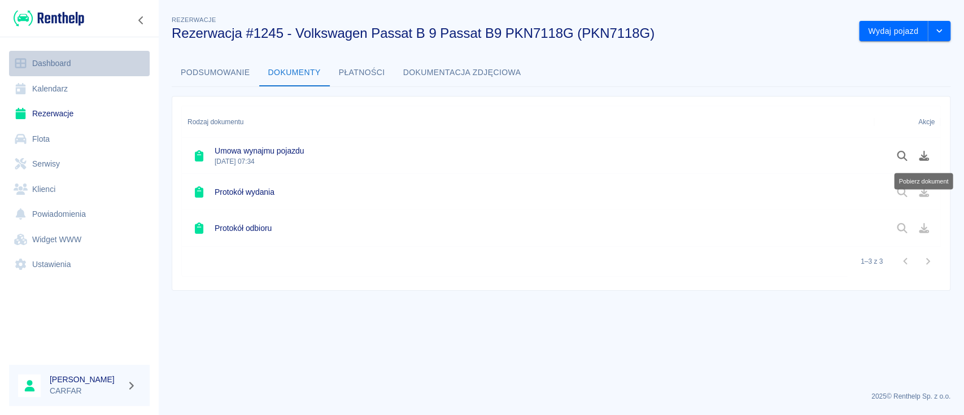
click at [54, 60] on link "Dashboard" at bounding box center [79, 63] width 141 height 25
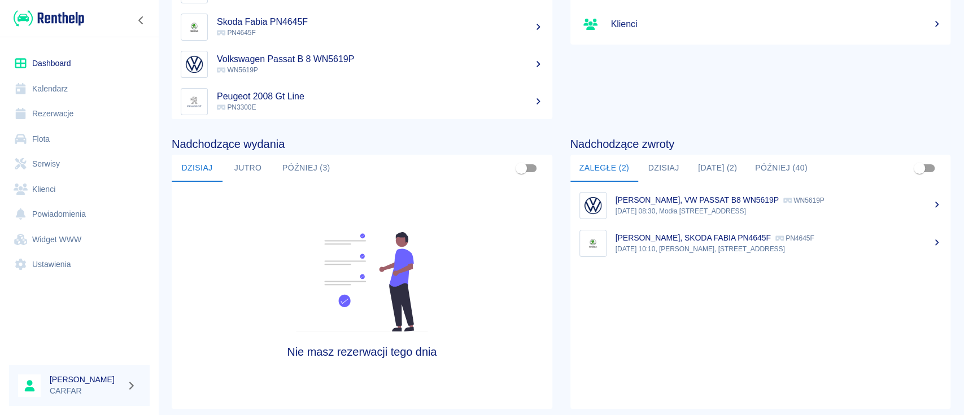
scroll to position [150, 0]
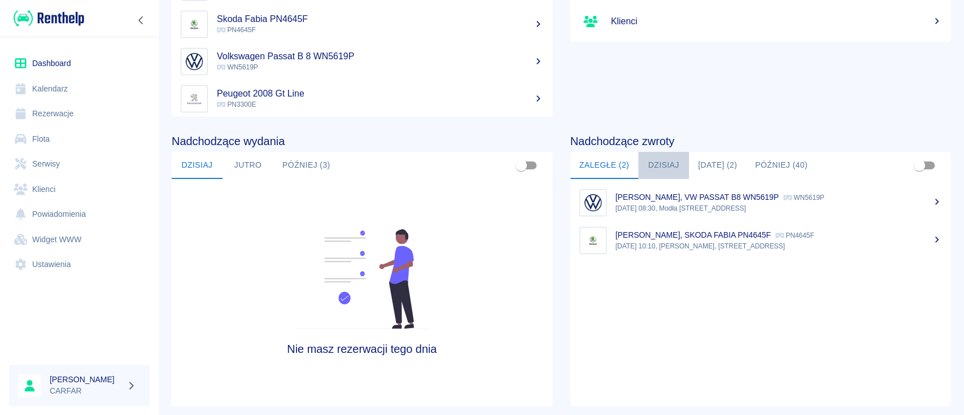
click at [650, 167] on button "Dzisiaj" at bounding box center [663, 165] width 51 height 27
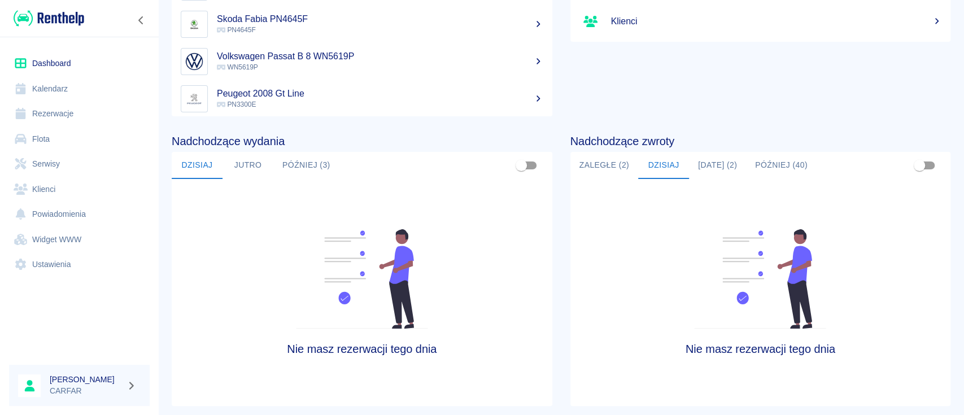
click at [591, 168] on button "Zaległe (2)" at bounding box center [604, 165] width 68 height 27
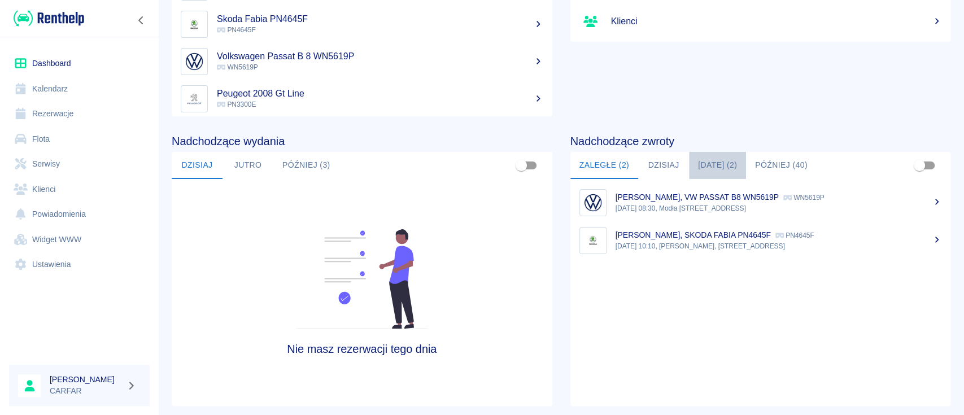
click at [705, 165] on button "[DATE] (2)" at bounding box center [717, 165] width 57 height 27
click at [652, 162] on button "Dzisiaj" at bounding box center [663, 165] width 51 height 27
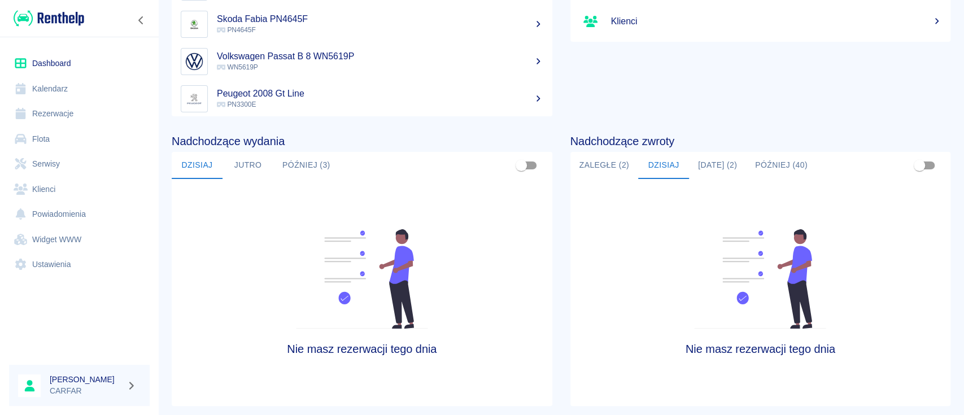
click at [767, 167] on button "Później (40)" at bounding box center [781, 165] width 71 height 27
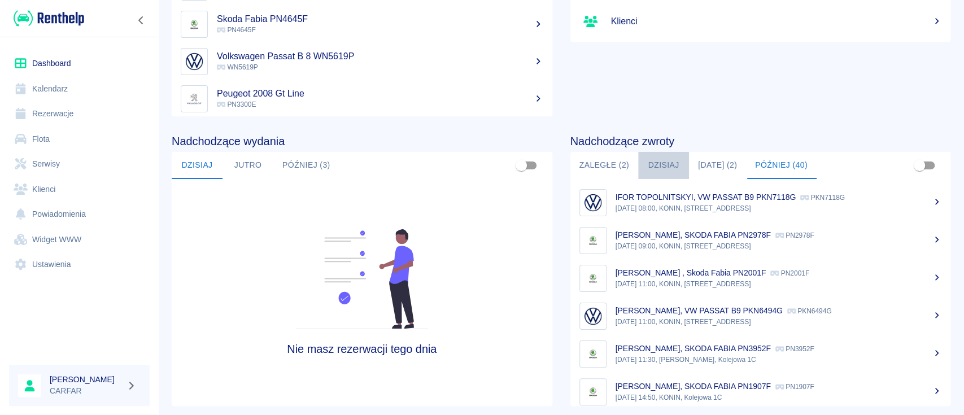
click at [659, 161] on button "Dzisiaj" at bounding box center [663, 165] width 51 height 27
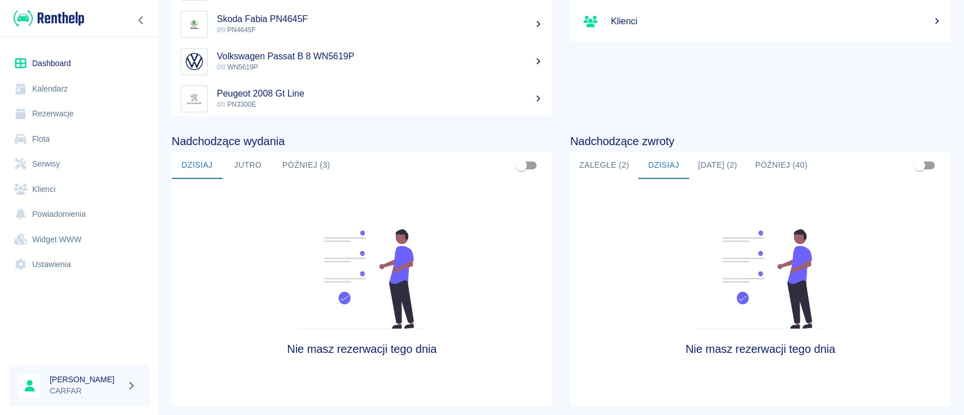
click at [240, 165] on button "Jutro" at bounding box center [247, 165] width 51 height 27
click at [303, 161] on button "Później (3)" at bounding box center [306, 165] width 66 height 27
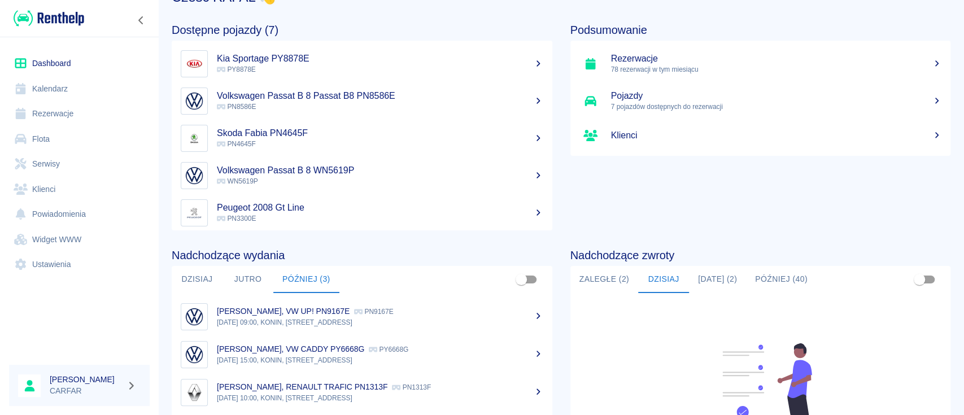
scroll to position [0, 0]
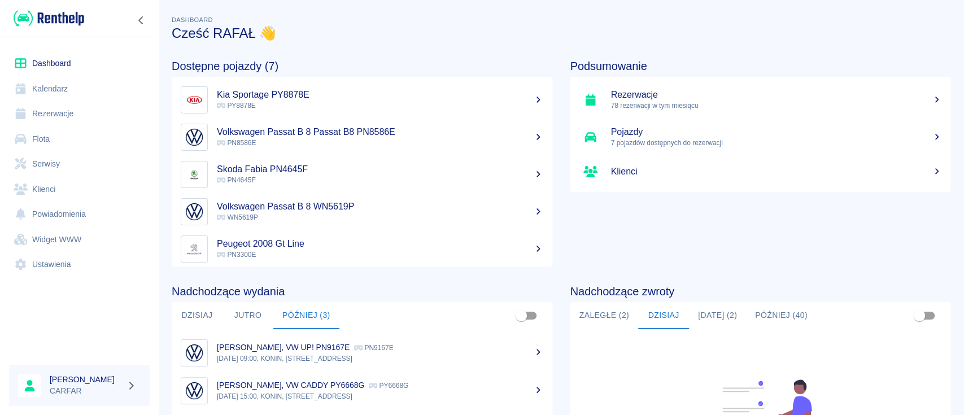
click at [98, 90] on link "Kalendarz" at bounding box center [79, 88] width 141 height 25
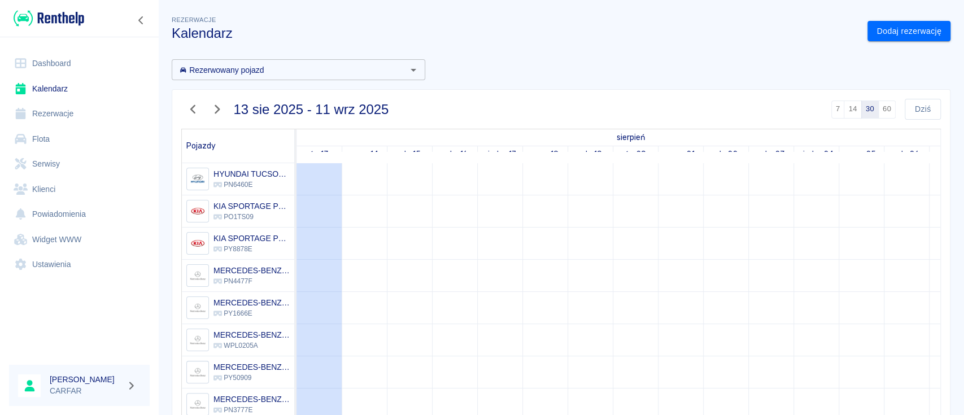
click at [283, 63] on input "Rezerwowany pojazd" at bounding box center [289, 70] width 228 height 14
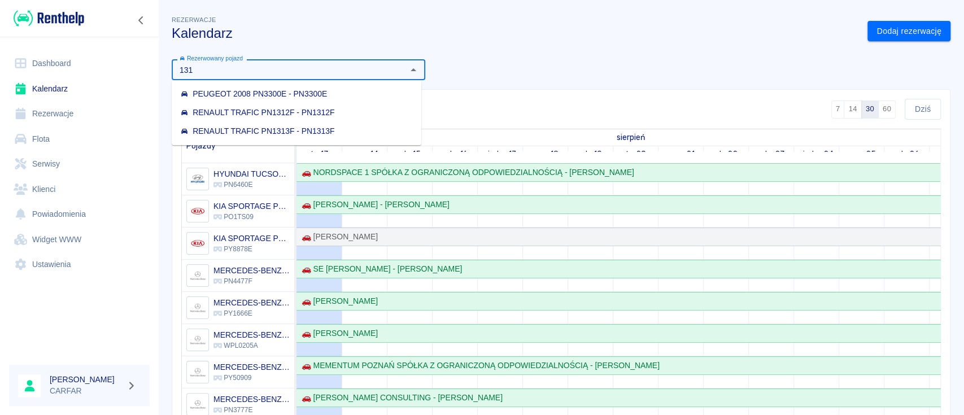
type input "1313"
click at [283, 107] on div "RENAULT TRAFIC PN1313F - PN1313F" at bounding box center [258, 113] width 154 height 12
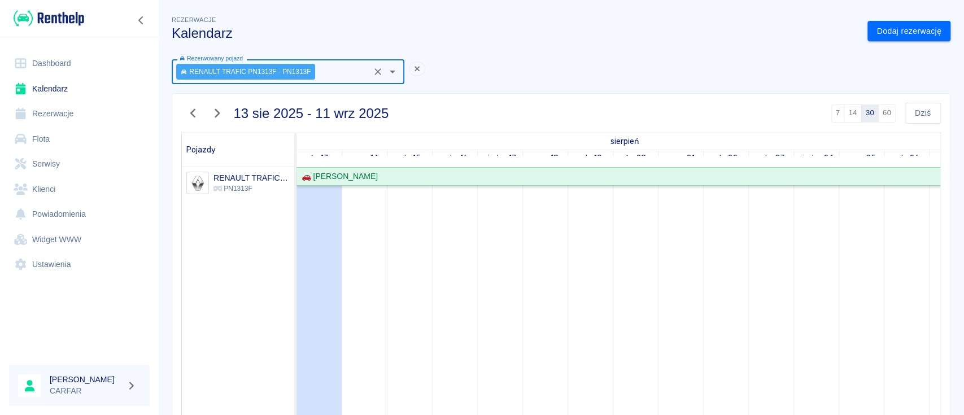
click at [580, 180] on div "🚗 [PERSON_NAME]" at bounding box center [657, 177] width 720 height 12
